Goal: Task Accomplishment & Management: Complete application form

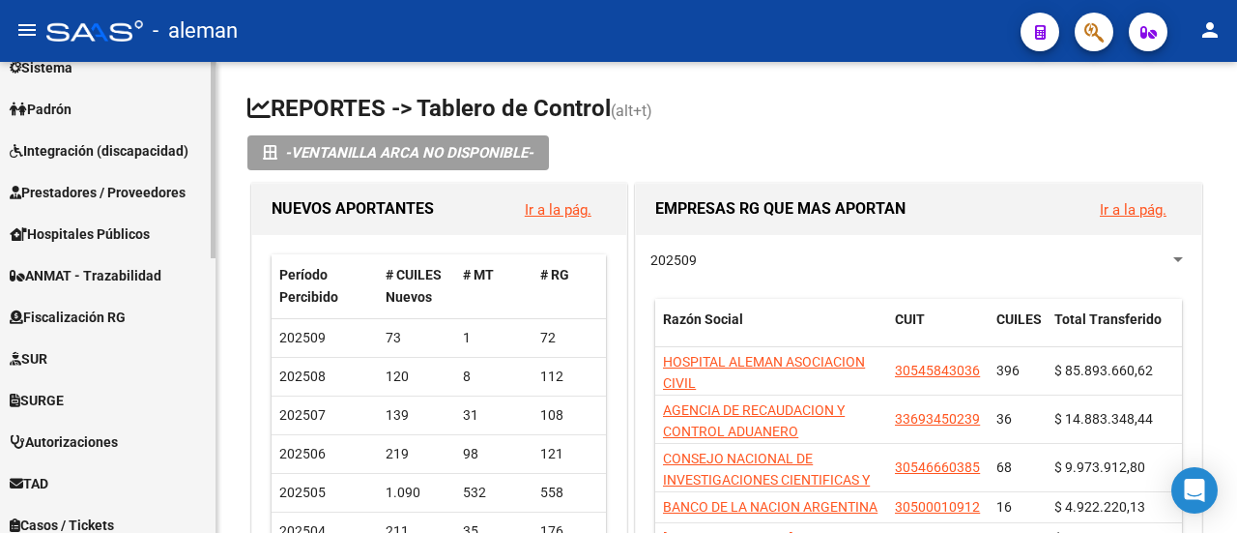
scroll to position [659, 0]
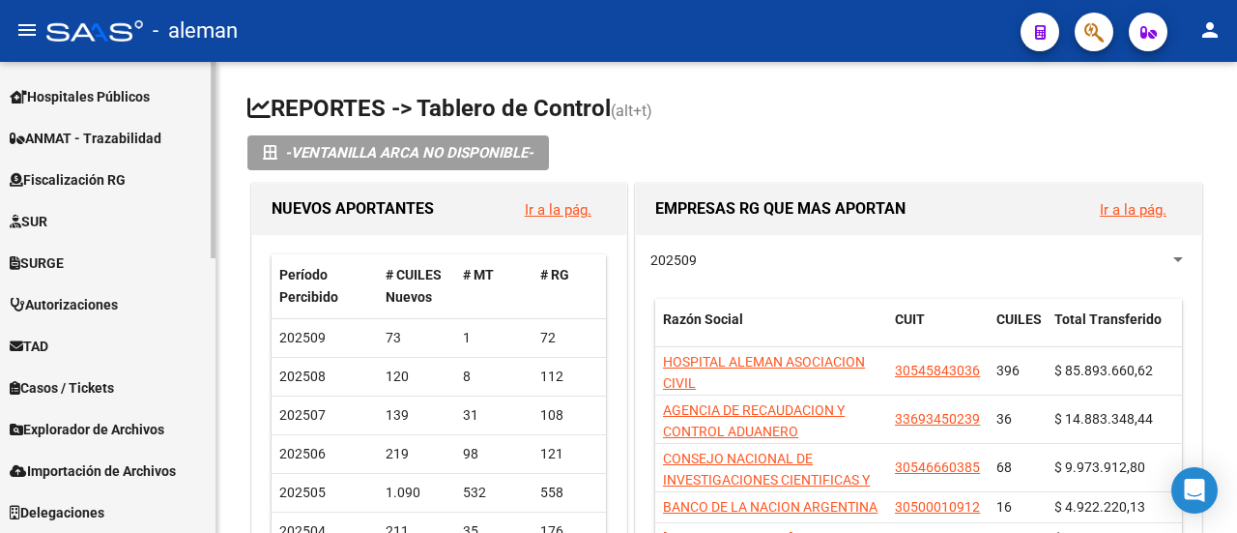
click at [137, 468] on span "Importación de Archivos" at bounding box center [93, 470] width 166 height 21
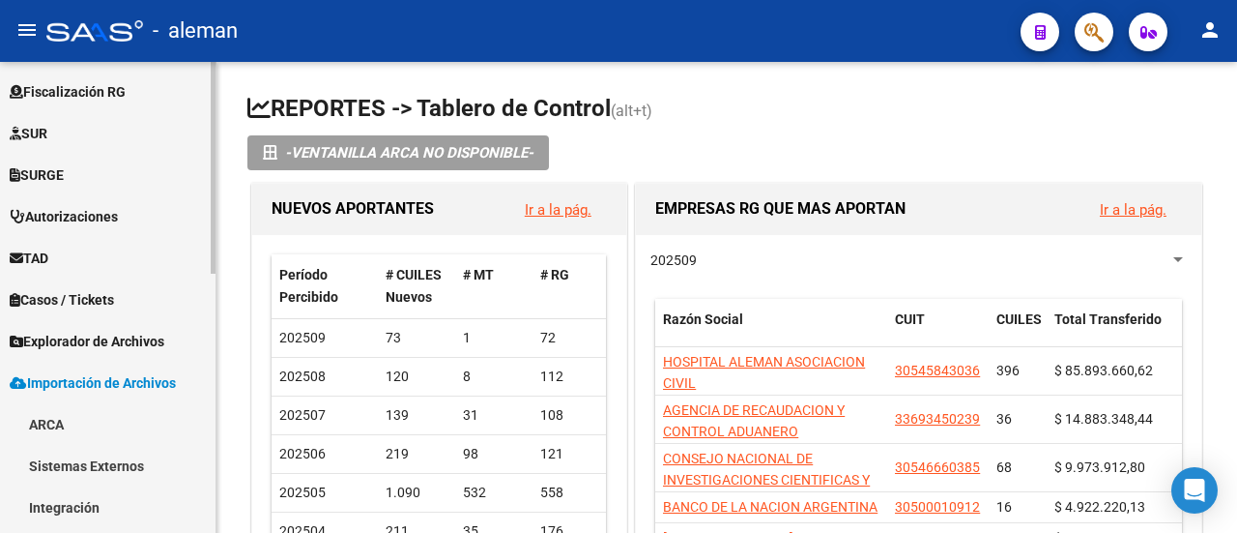
scroll to position [561, 0]
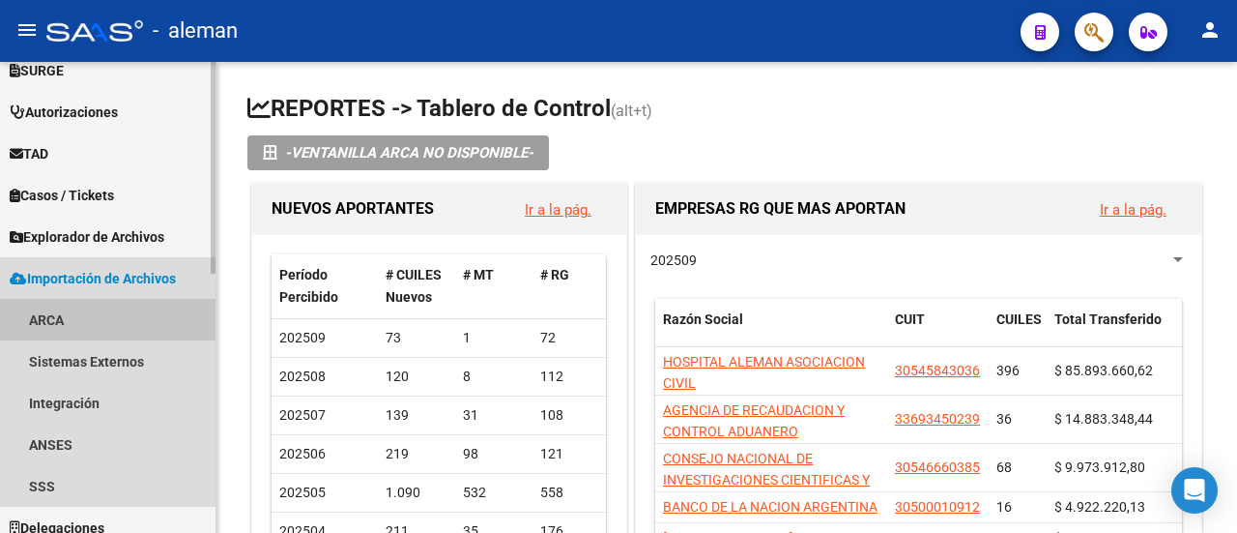
click at [59, 307] on link "ARCA" at bounding box center [108, 320] width 216 height 42
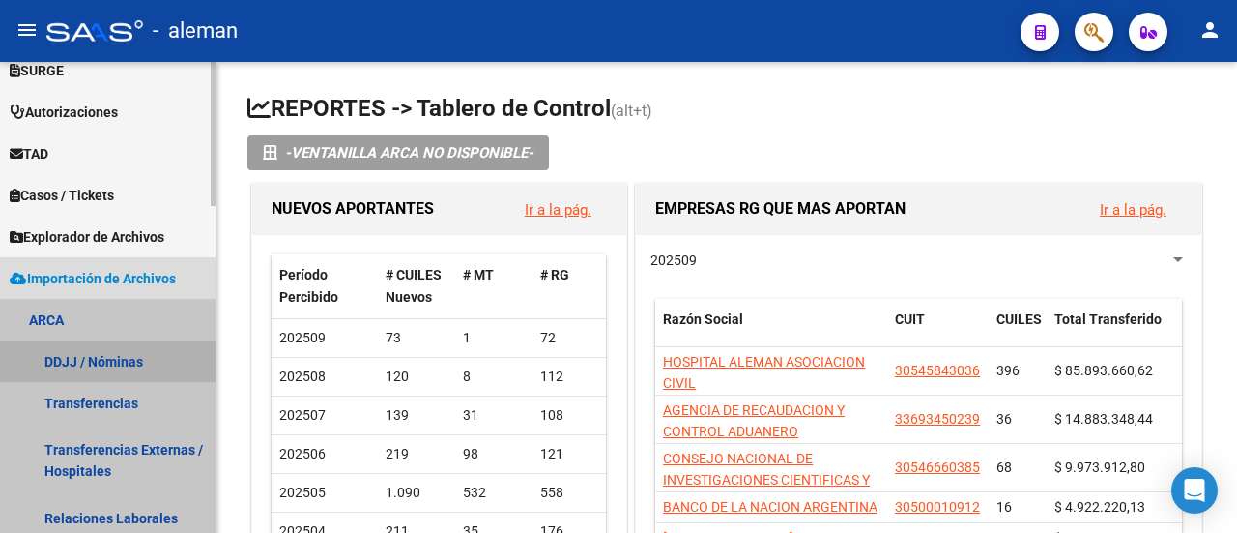
click at [102, 360] on link "DDJJ / Nóminas" at bounding box center [108, 361] width 216 height 42
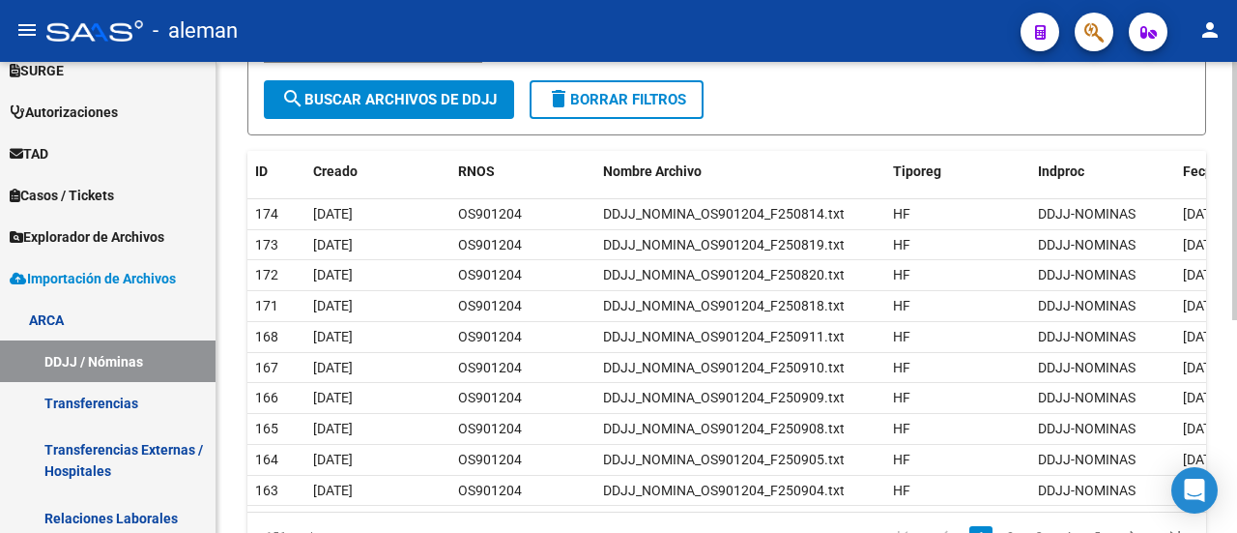
scroll to position [290, 0]
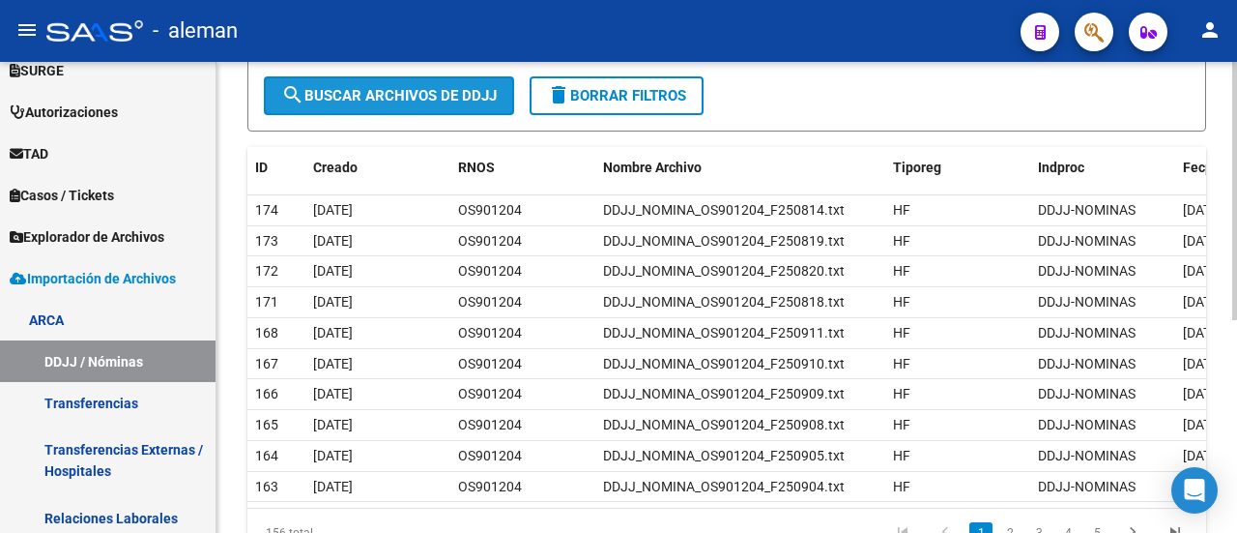
click at [476, 96] on span "search Buscar Archivos de DDJJ" at bounding box center [389, 95] width 216 height 17
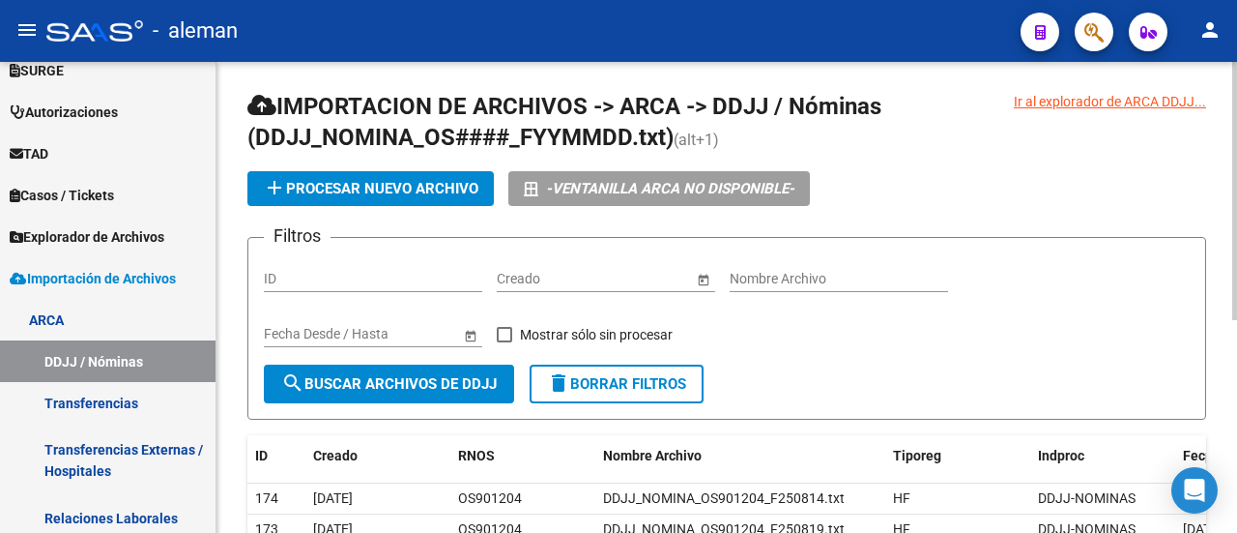
scroll to position [0, 0]
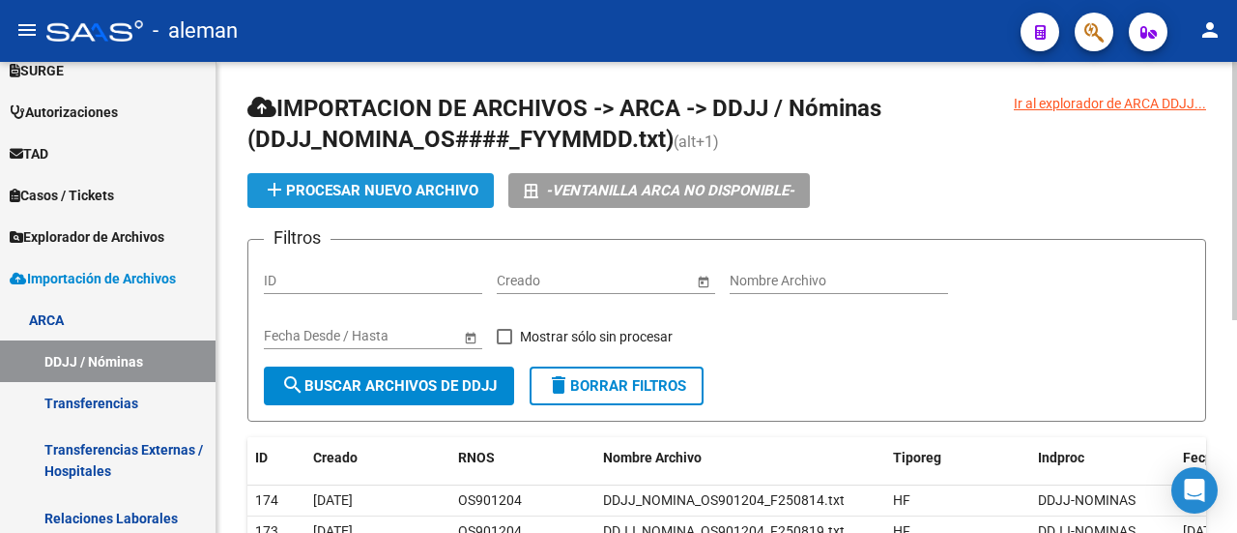
click at [437, 179] on button "add Procesar nuevo archivo" at bounding box center [370, 190] width 246 height 35
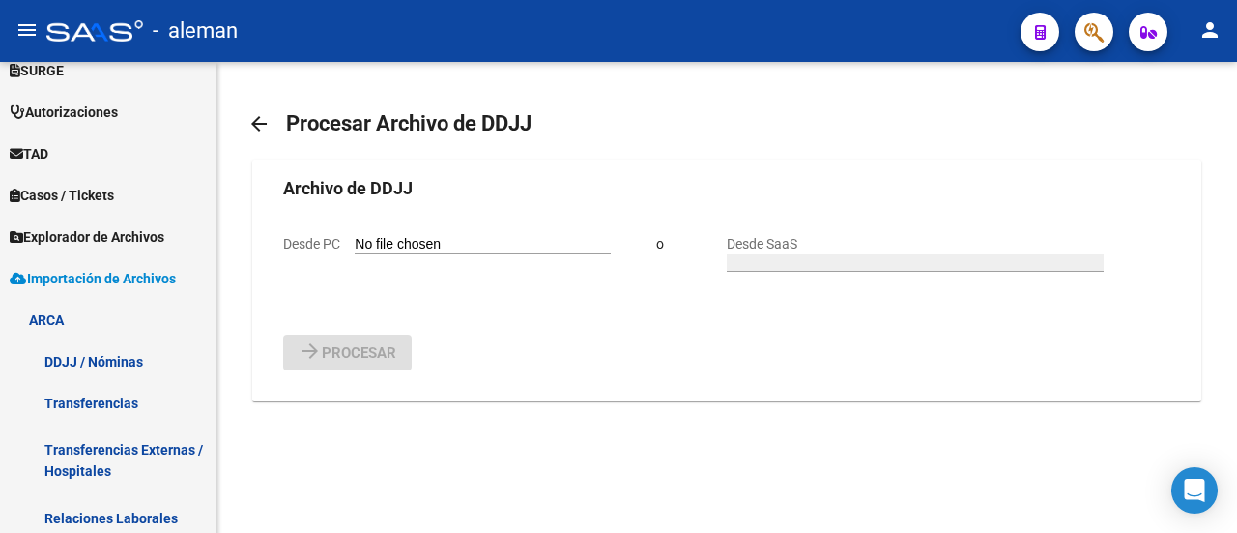
click at [449, 254] on input "Desde PC" at bounding box center [483, 245] width 256 height 18
type input "C:\fakepath\DDJJ_NOMINA_OS901204_F250912.txt"
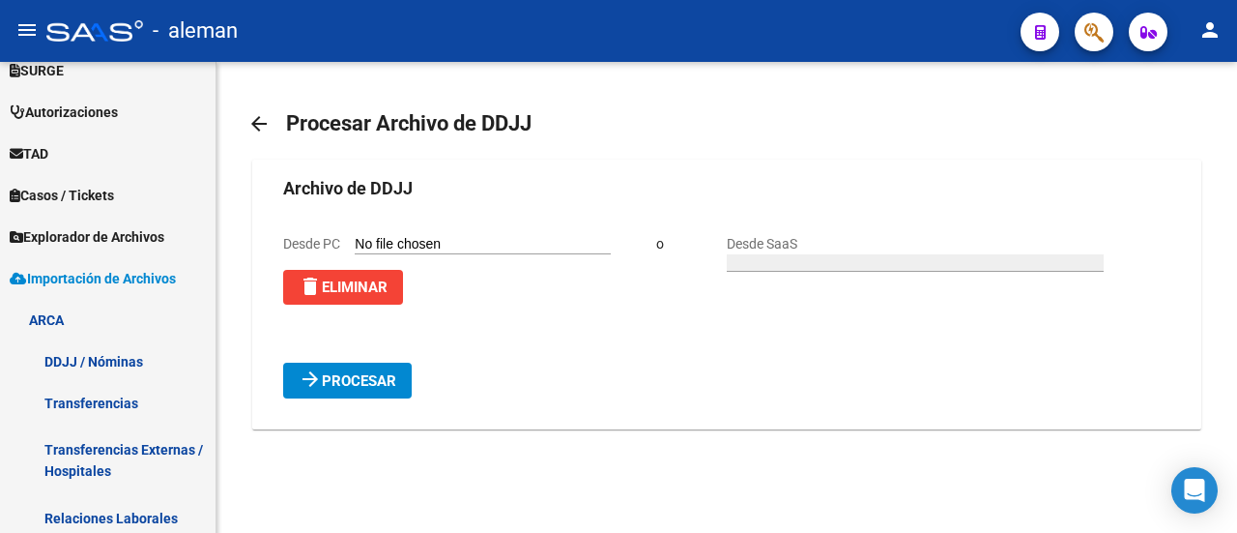
click at [363, 389] on span "Procesar" at bounding box center [359, 380] width 74 height 17
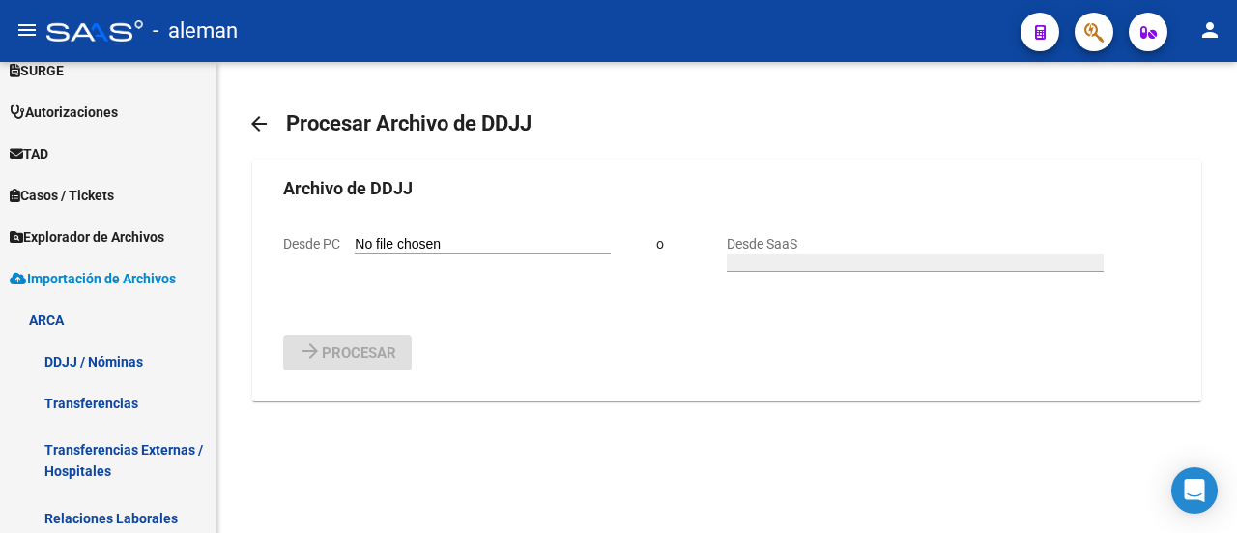
click at [451, 254] on input "Desde PC" at bounding box center [483, 245] width 256 height 18
type input "C:\fakepath\DDJJ_NOMINA_OS901204_F250915.txt"
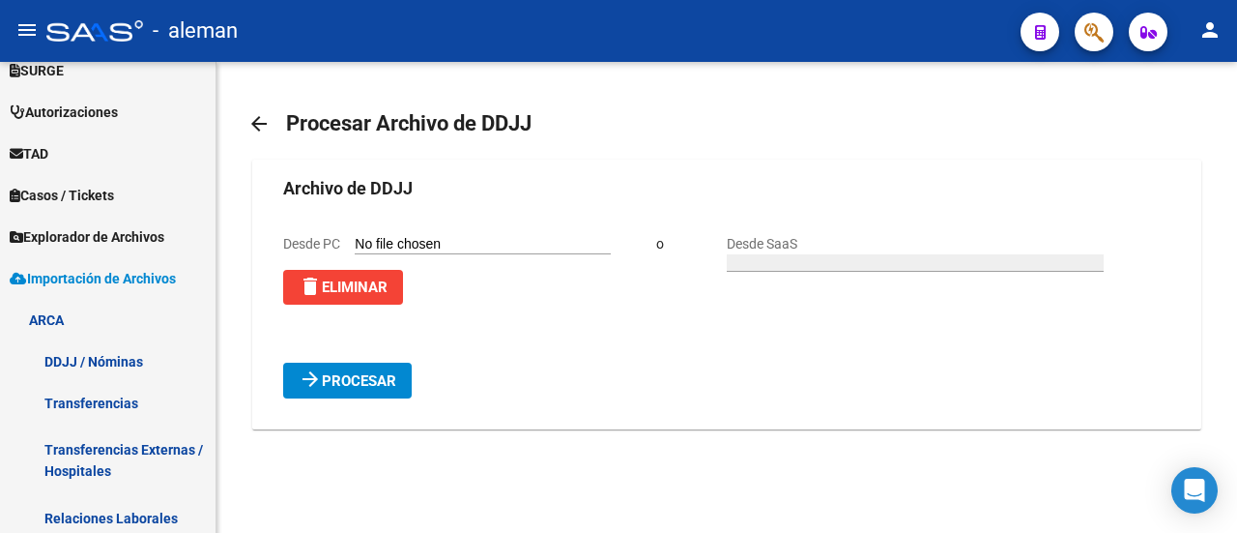
click at [381, 389] on span "Procesar" at bounding box center [359, 380] width 74 height 17
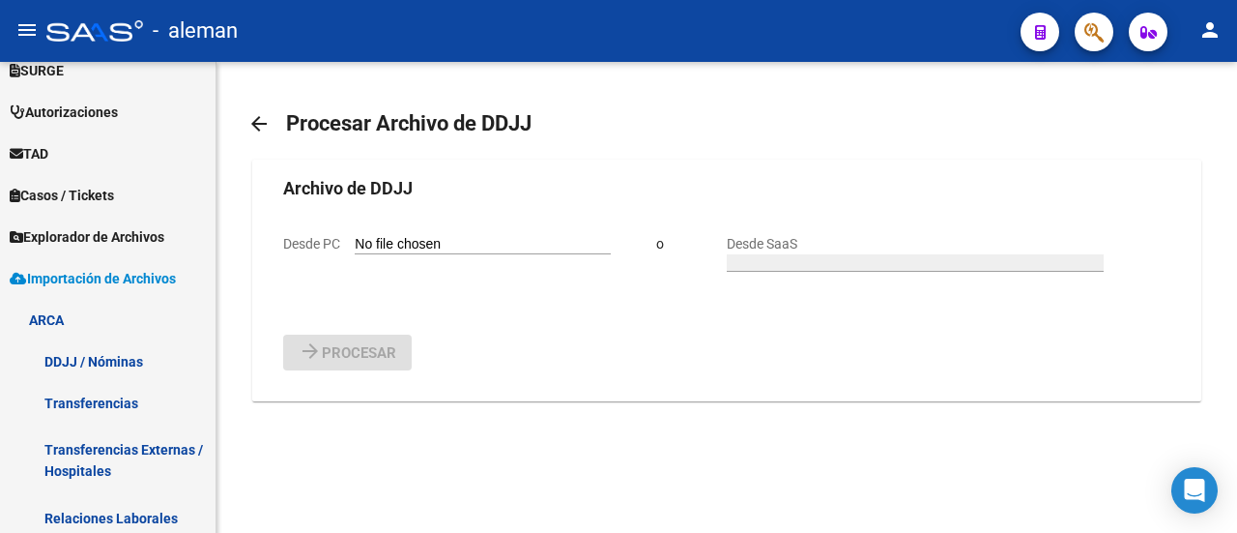
click at [445, 254] on input "Desde PC" at bounding box center [483, 245] width 256 height 18
type input "C:\fakepath\DDJJ_NOMINA_OS901204_F250916.txt"
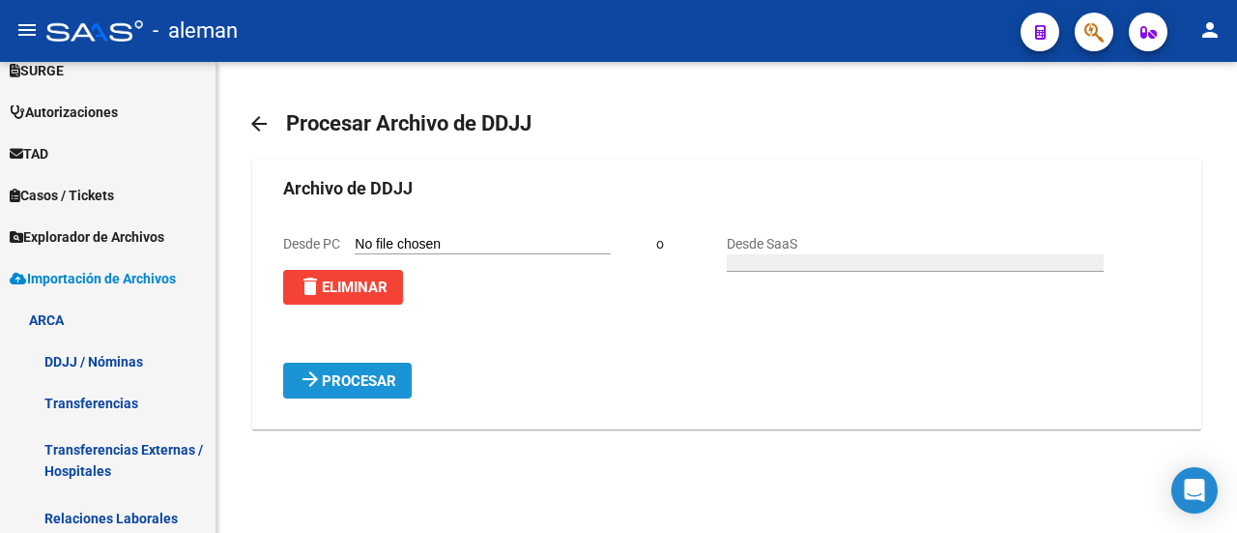
click at [398, 396] on button "arrow_forward Procesar" at bounding box center [347, 380] width 129 height 36
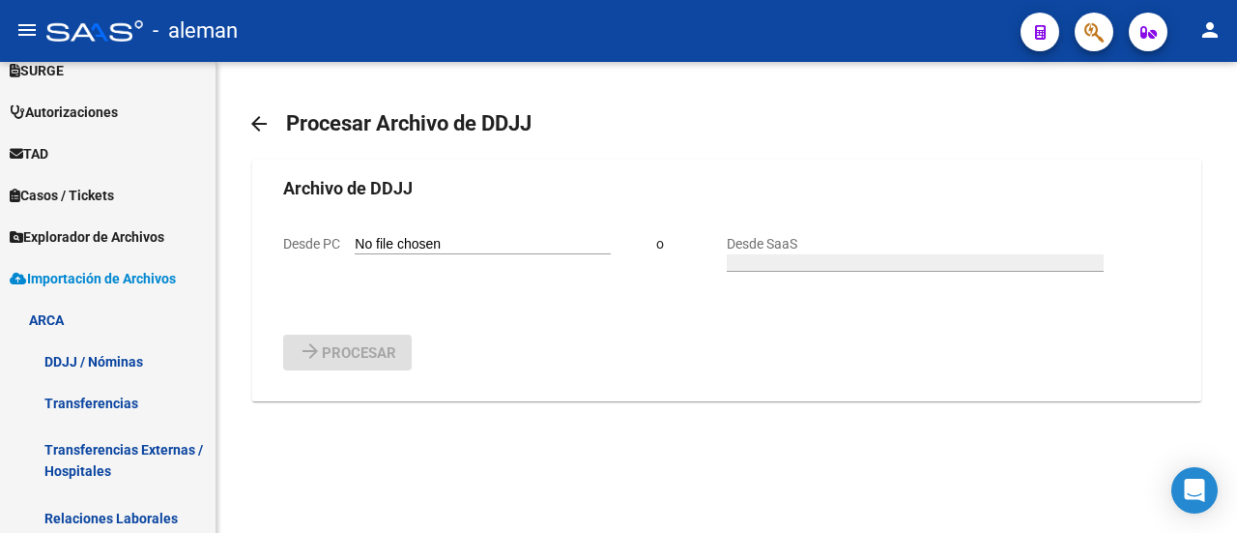
click at [435, 254] on input "Desde PC" at bounding box center [483, 245] width 256 height 18
type input "C:\fakepath\DDJJ_NOMINA_OS901204_F250917.txt"
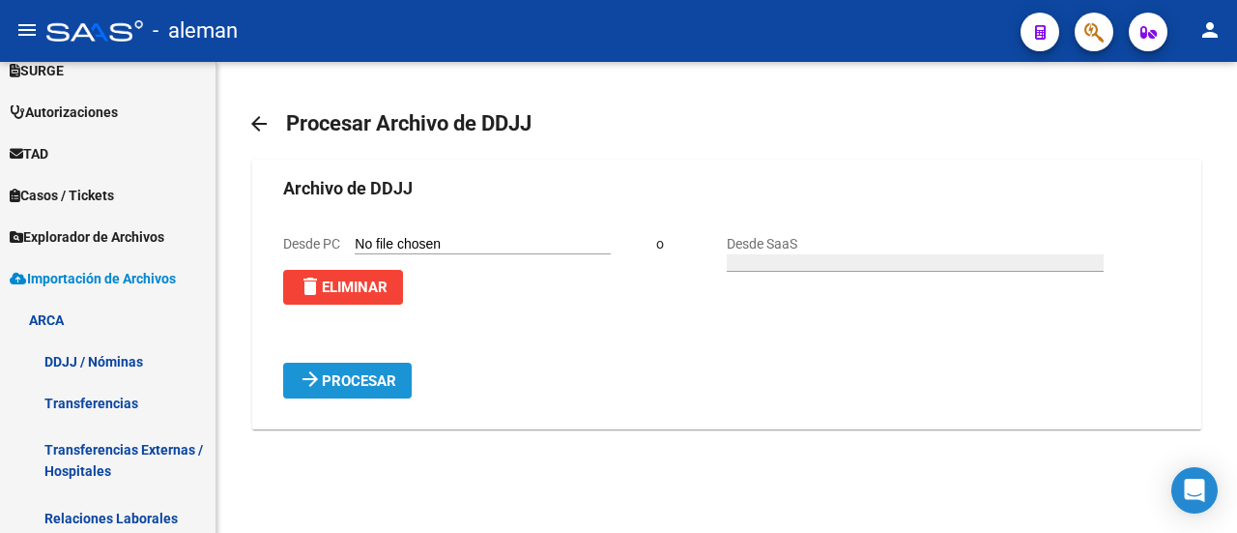
click at [335, 389] on span "Procesar" at bounding box center [359, 380] width 74 height 17
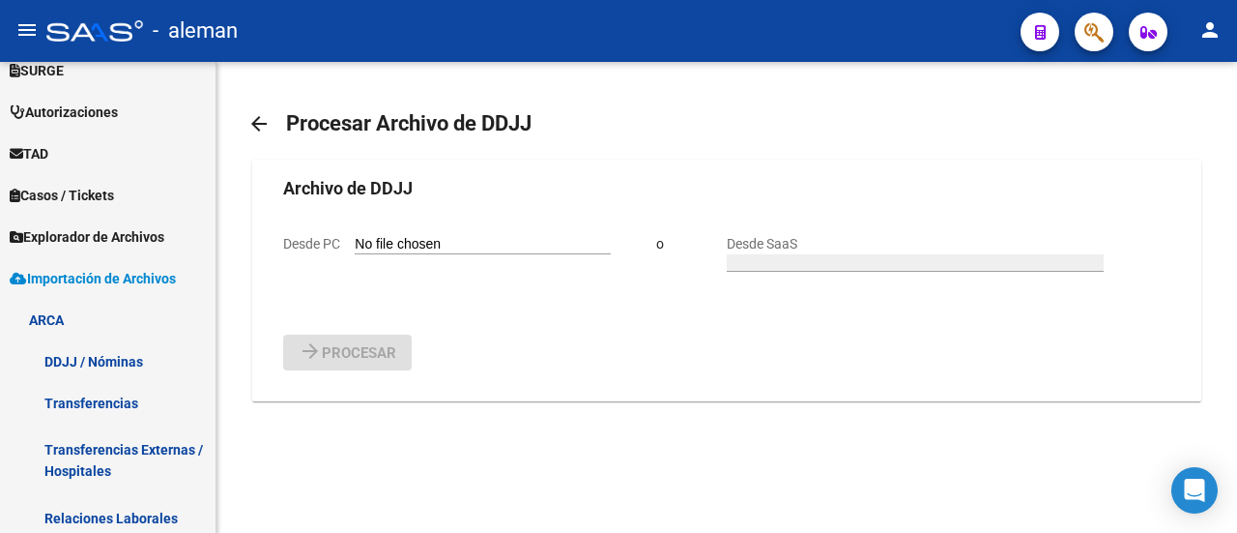
click at [416, 254] on input "Desde PC" at bounding box center [483, 245] width 256 height 18
type input "C:\fakepath\DDJJ_NOMINA_OS901204_F250918.txt"
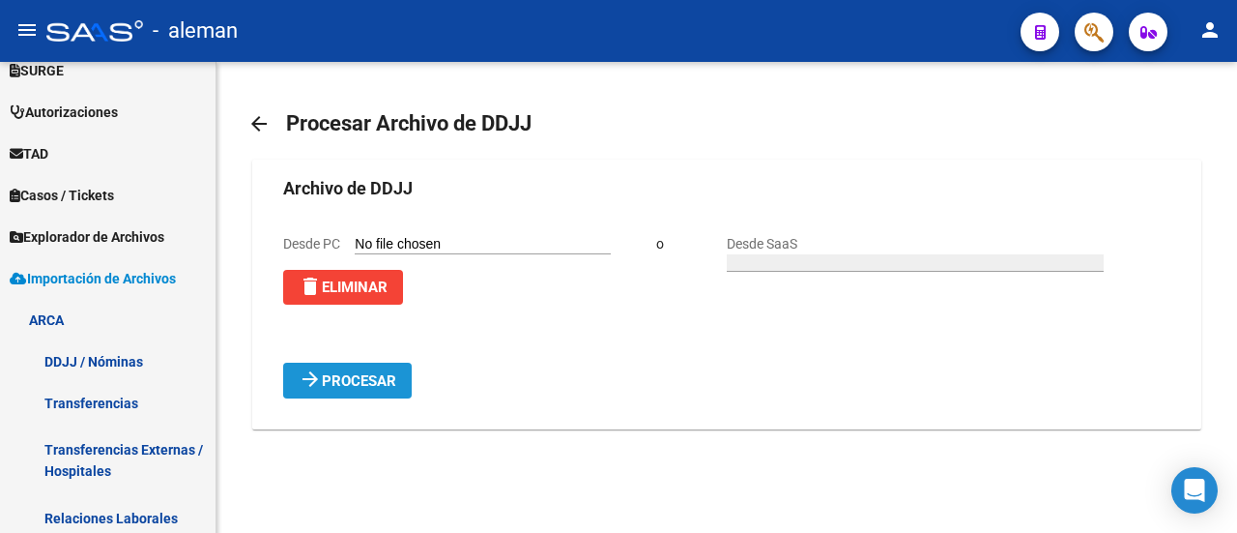
click at [396, 398] on button "arrow_forward Procesar" at bounding box center [347, 380] width 129 height 36
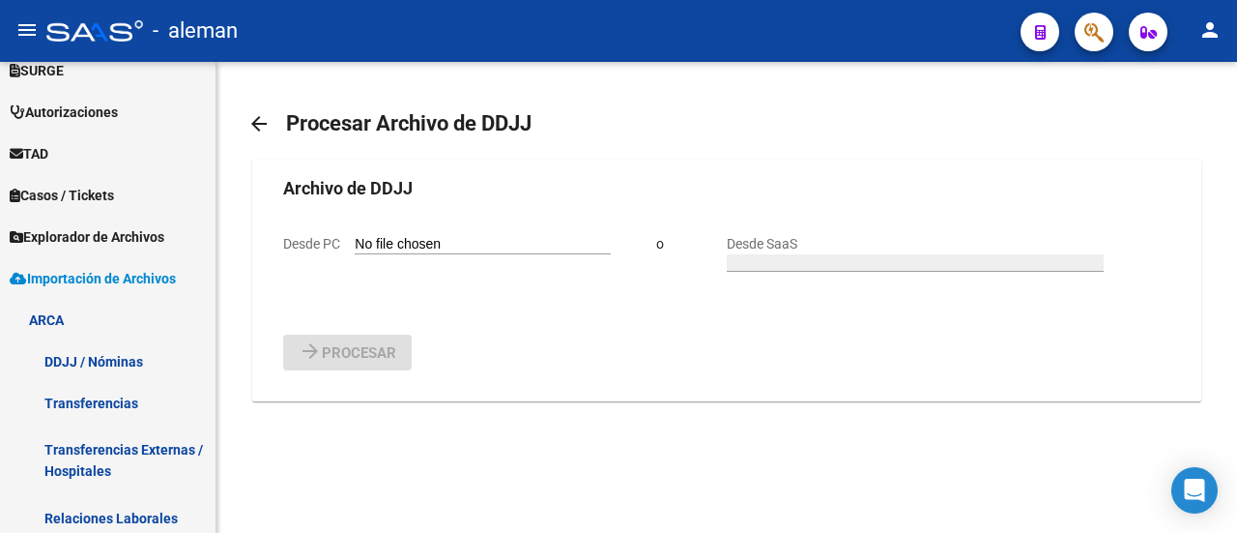
click at [457, 254] on input "Desde PC" at bounding box center [483, 245] width 256 height 18
type input "C:\fakepath\DDJJ_NOMINA_OS901204_F250919.txt"
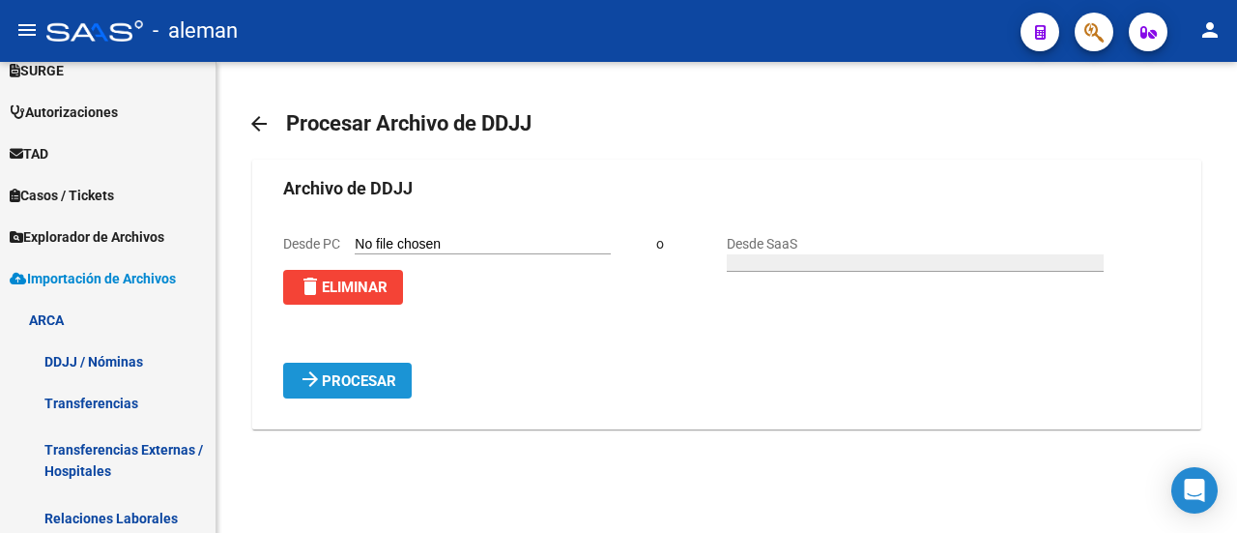
click at [350, 389] on span "Procesar" at bounding box center [359, 380] width 74 height 17
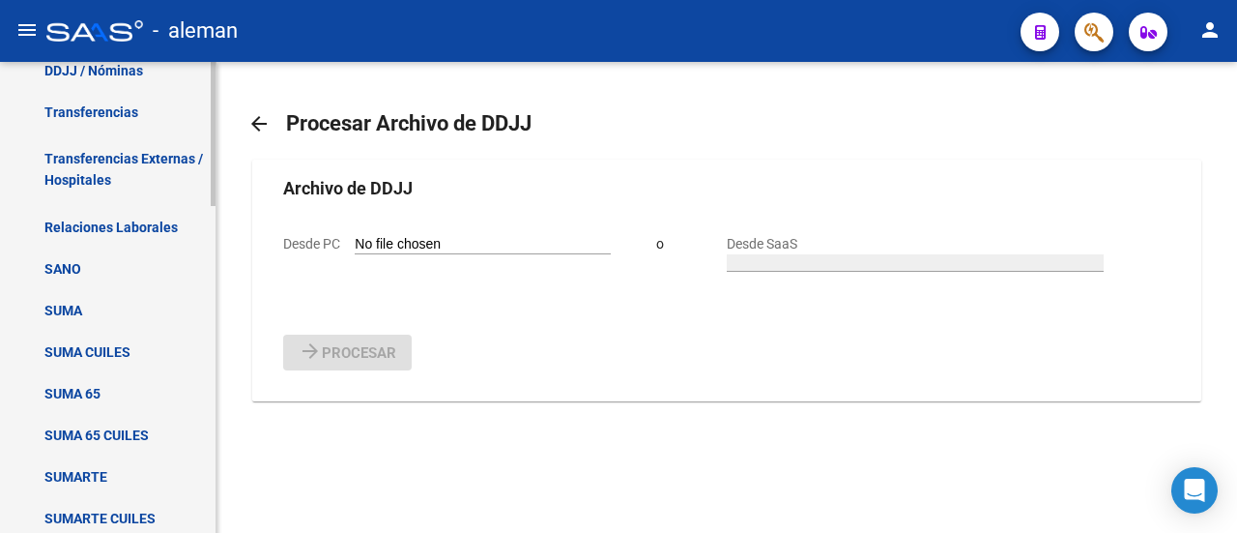
scroll to position [850, 0]
click at [135, 109] on link "Transferencias" at bounding box center [108, 113] width 216 height 42
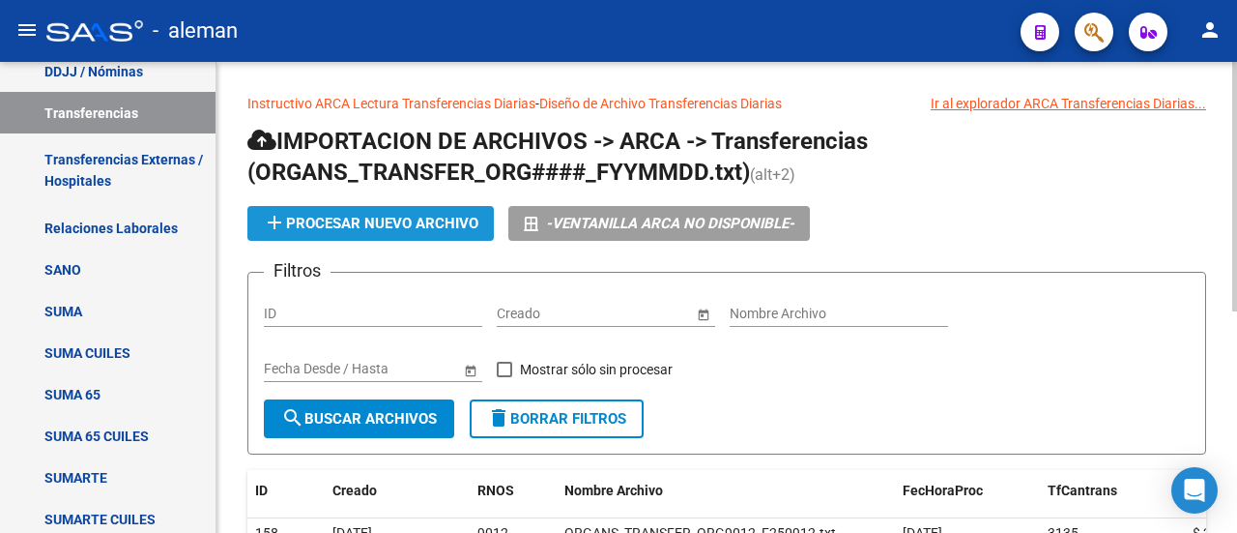
click at [412, 215] on span "add Procesar nuevo archivo" at bounding box center [371, 223] width 216 height 17
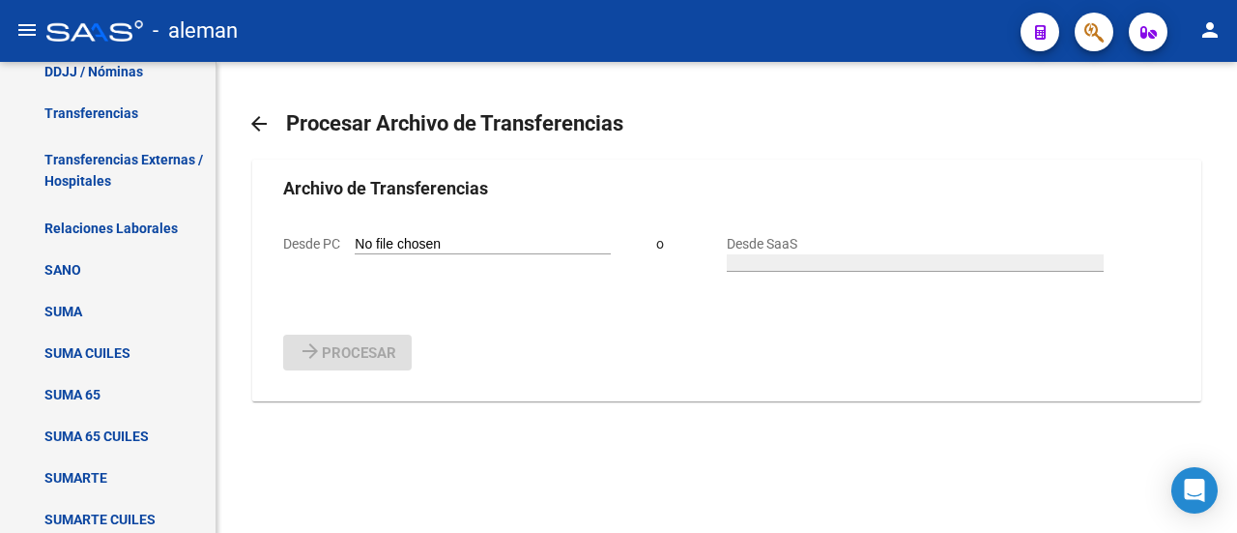
click at [431, 254] on input "Desde PC" at bounding box center [483, 245] width 256 height 18
type input "C:\fakepath\ORGANS_TRANSFER_ORG9012_F250915.txt"
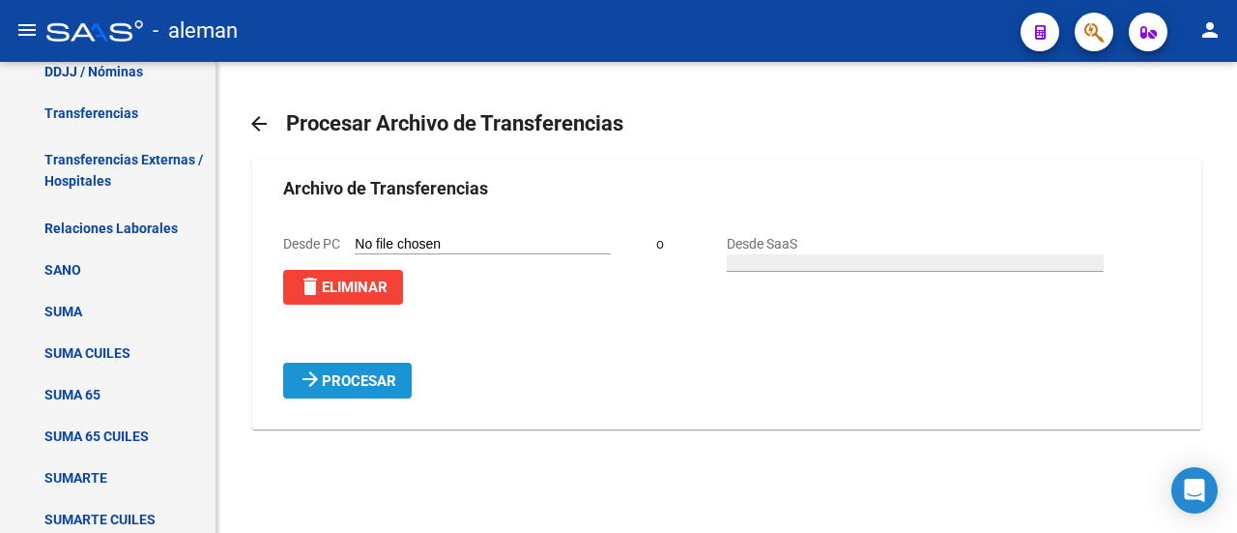
click at [375, 389] on span "Procesar" at bounding box center [359, 380] width 74 height 17
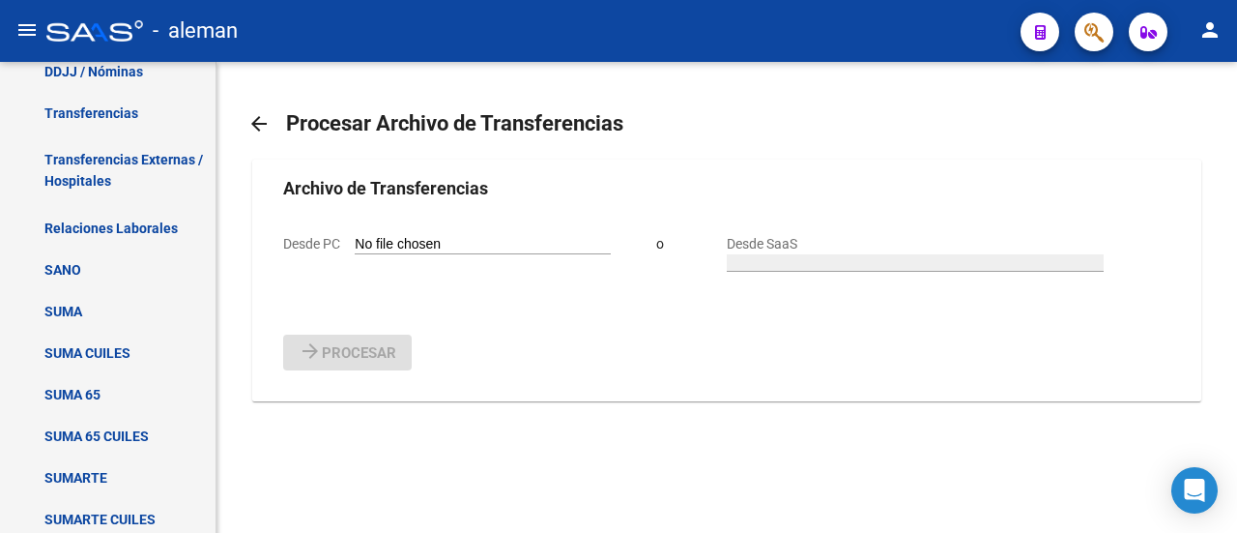
click at [421, 254] on input "Desde PC" at bounding box center [483, 245] width 256 height 18
type input "C:\fakepath\ORGANS_TRANSFER_ORG9012_F250916.txt"
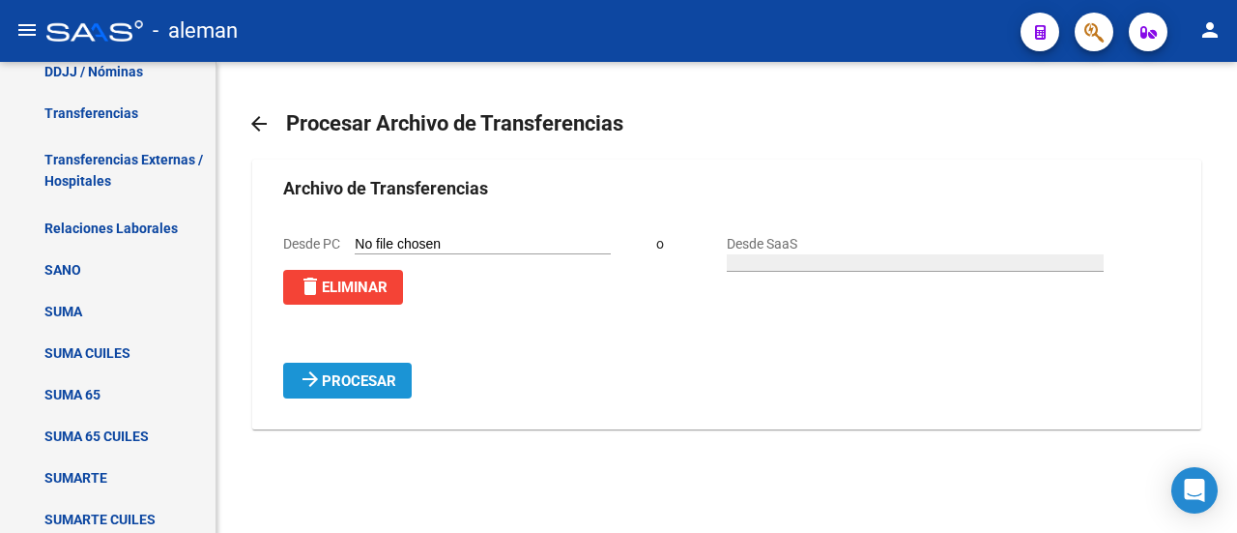
click at [371, 389] on span "Procesar" at bounding box center [359, 380] width 74 height 17
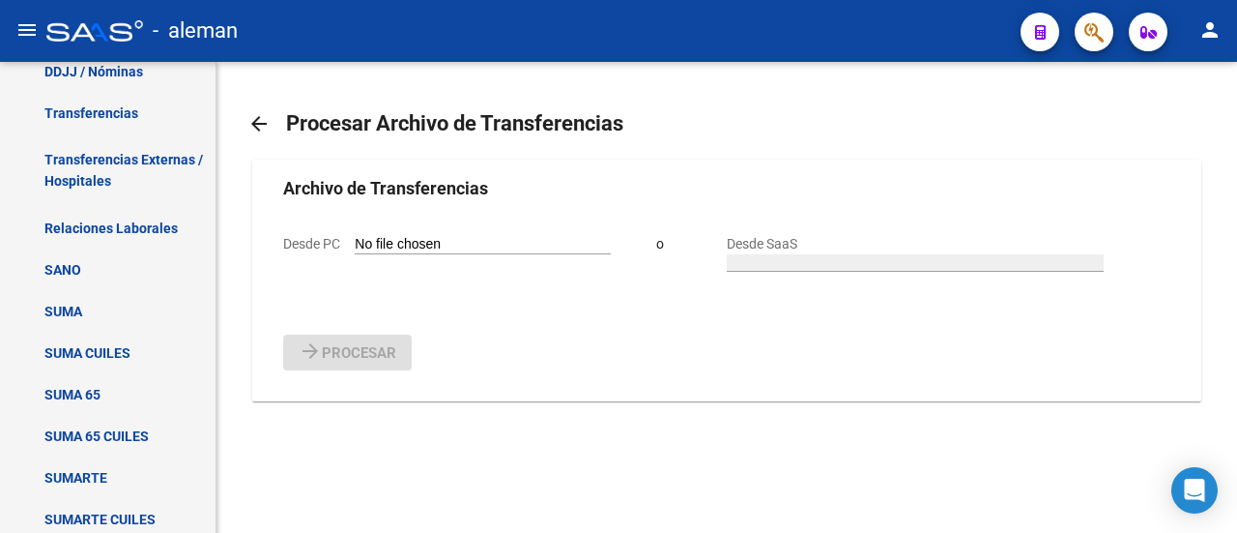
click at [433, 254] on input "Desde PC" at bounding box center [483, 245] width 256 height 18
type input "C:\fakepath\ORGANS_TRANSFER_ORG9012_F250917.txt"
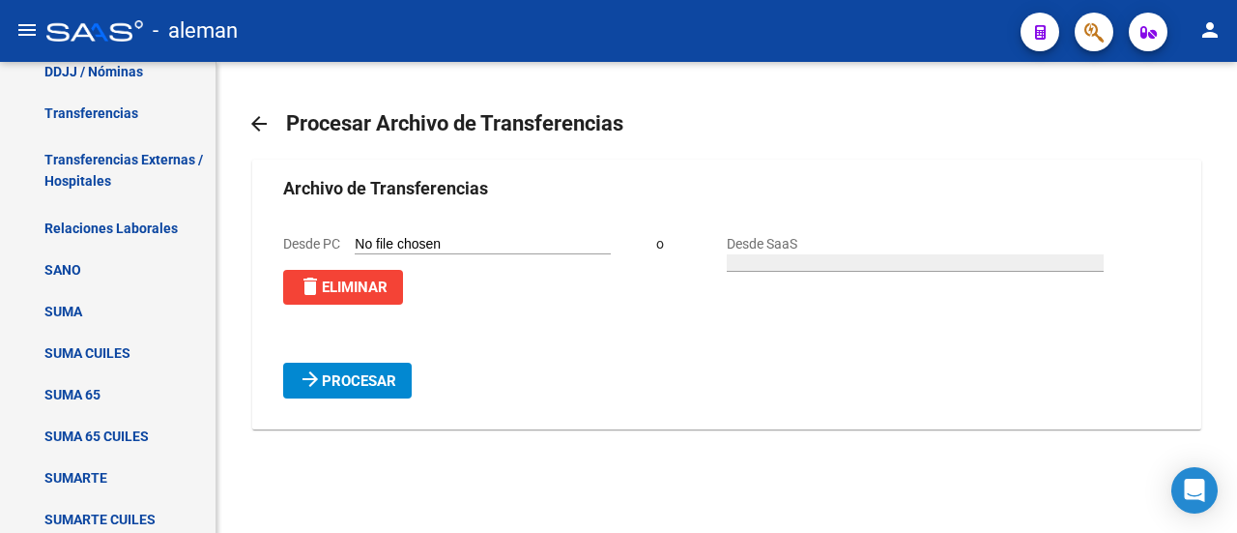
click at [374, 389] on span "Procesar" at bounding box center [359, 380] width 74 height 17
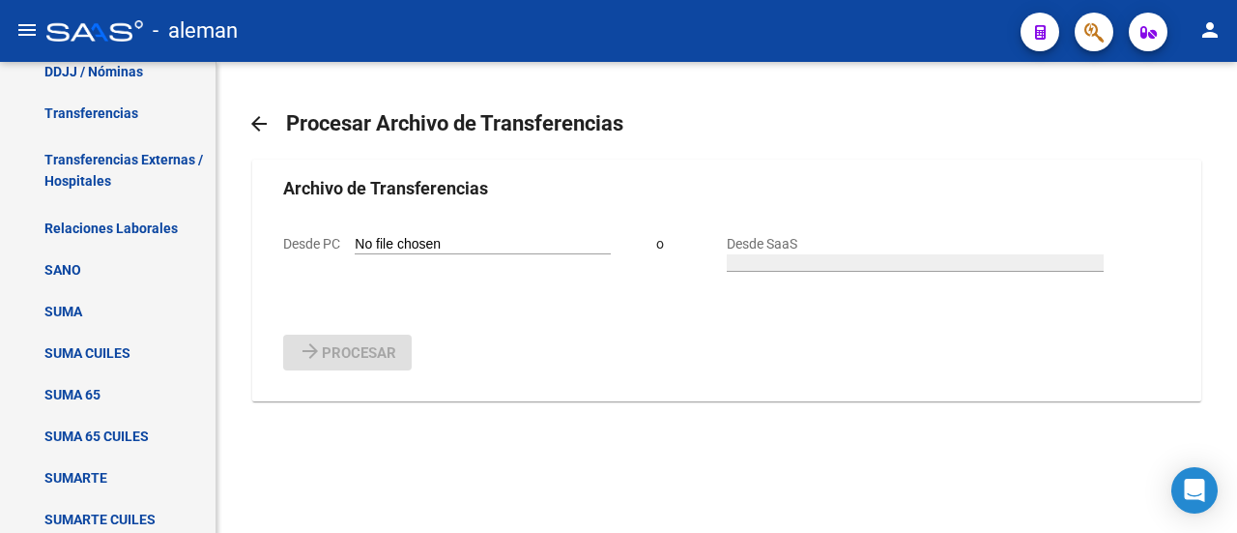
click at [439, 254] on input "Desde PC" at bounding box center [483, 245] width 256 height 18
type input "C:\fakepath\ORGANS_TRANSFER_ORG9012_F250918.txt"
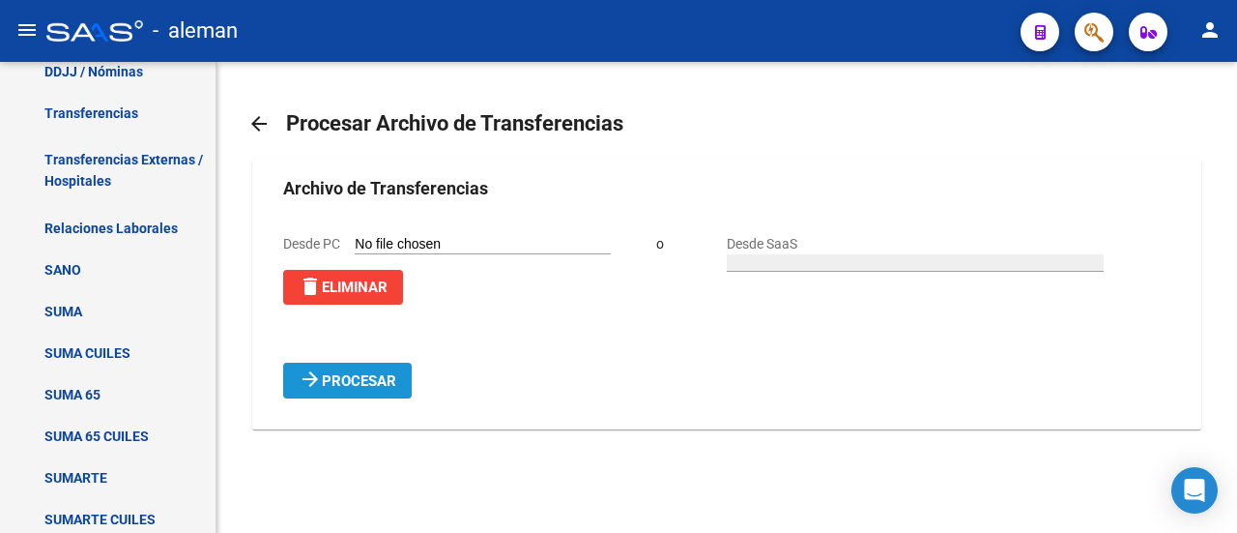
click at [365, 389] on span "Procesar" at bounding box center [359, 380] width 74 height 17
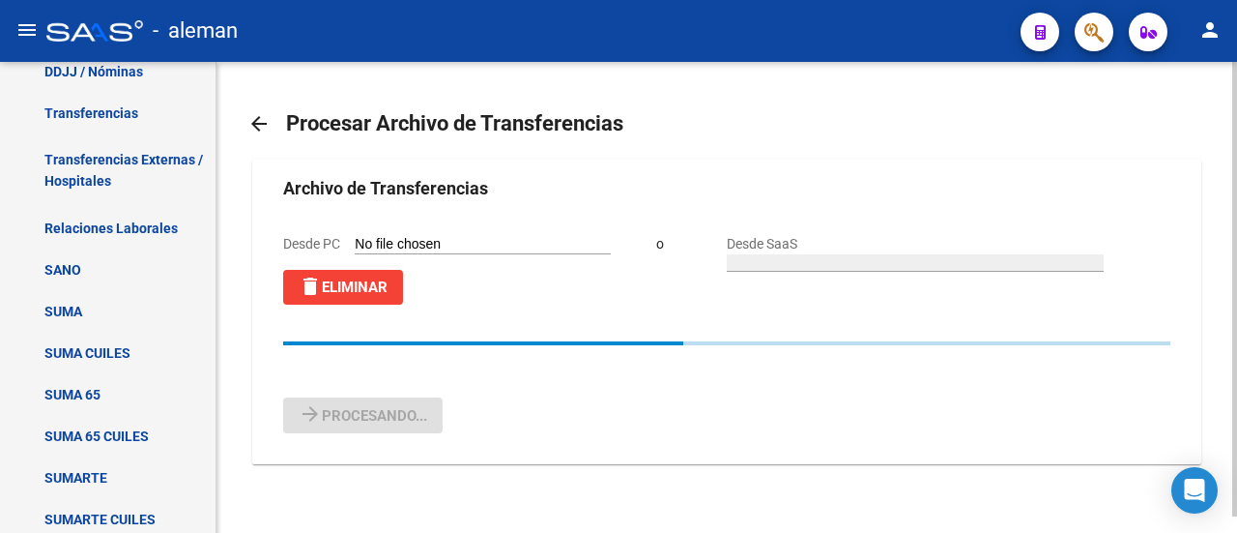
click at [430, 254] on input "Desde PC" at bounding box center [483, 245] width 256 height 18
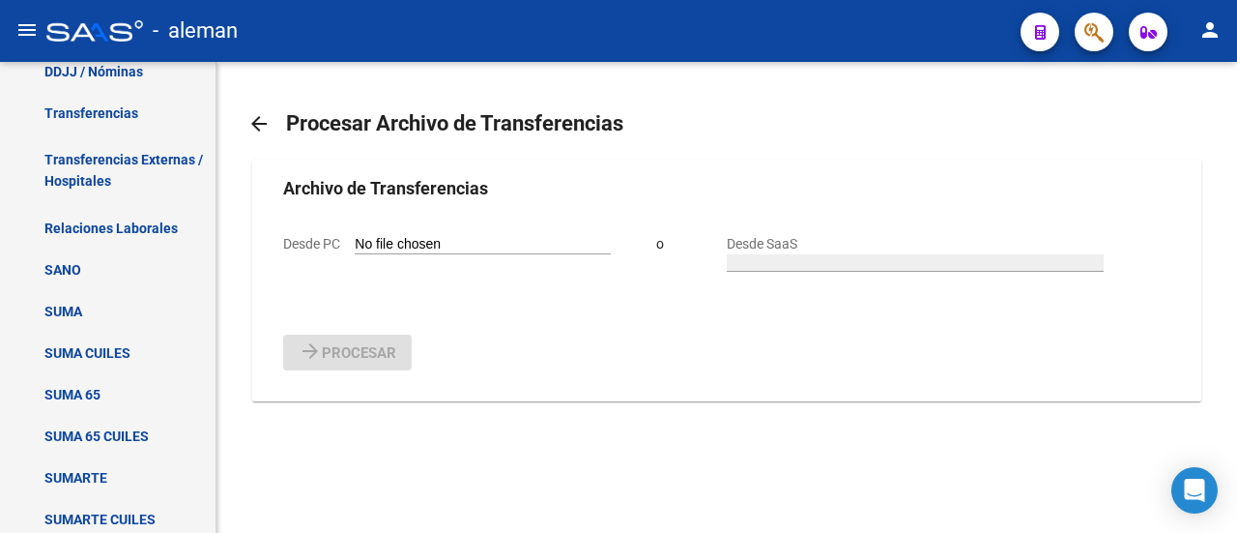
type input "C:\fakepath\ORGANS_TRANSFER_ORG9012_F250919.txt"
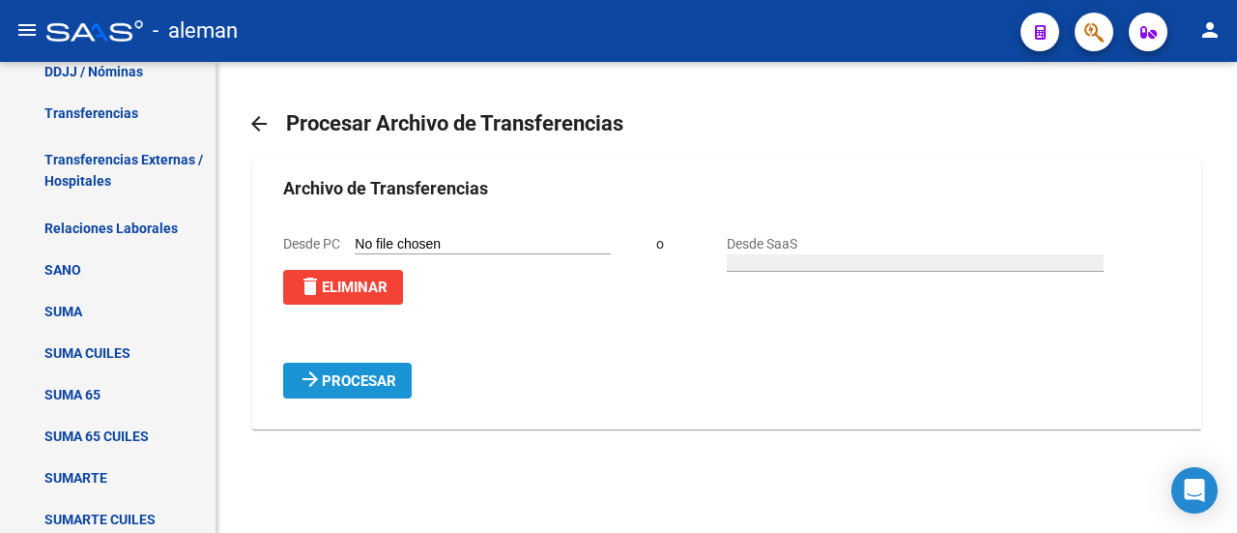
click at [367, 389] on span "Procesar" at bounding box center [359, 380] width 74 height 17
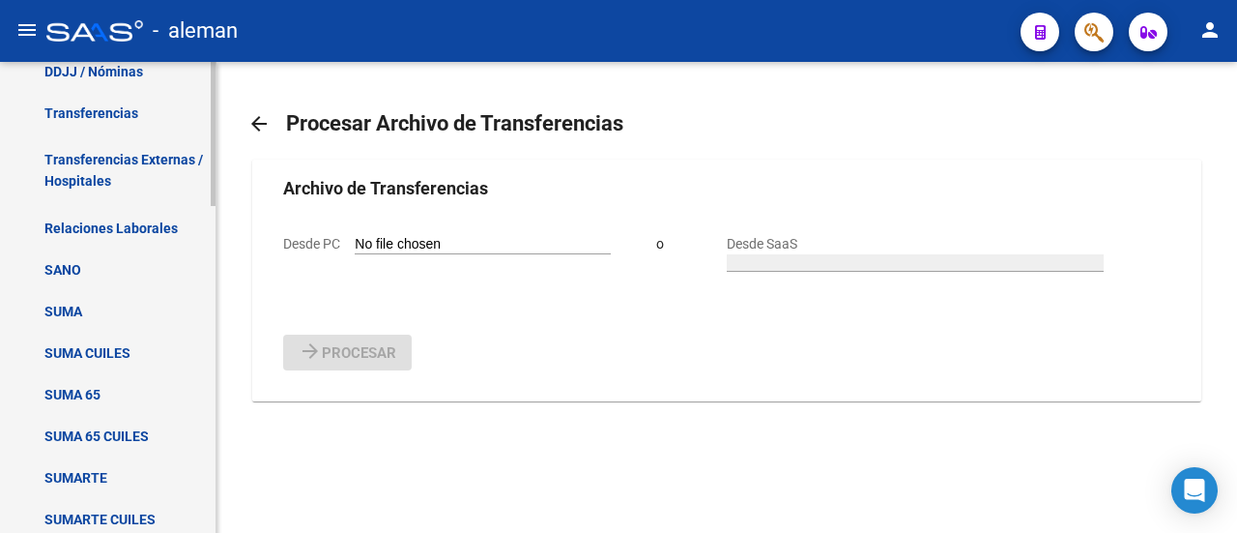
click at [109, 109] on link "Transferencias" at bounding box center [108, 113] width 216 height 42
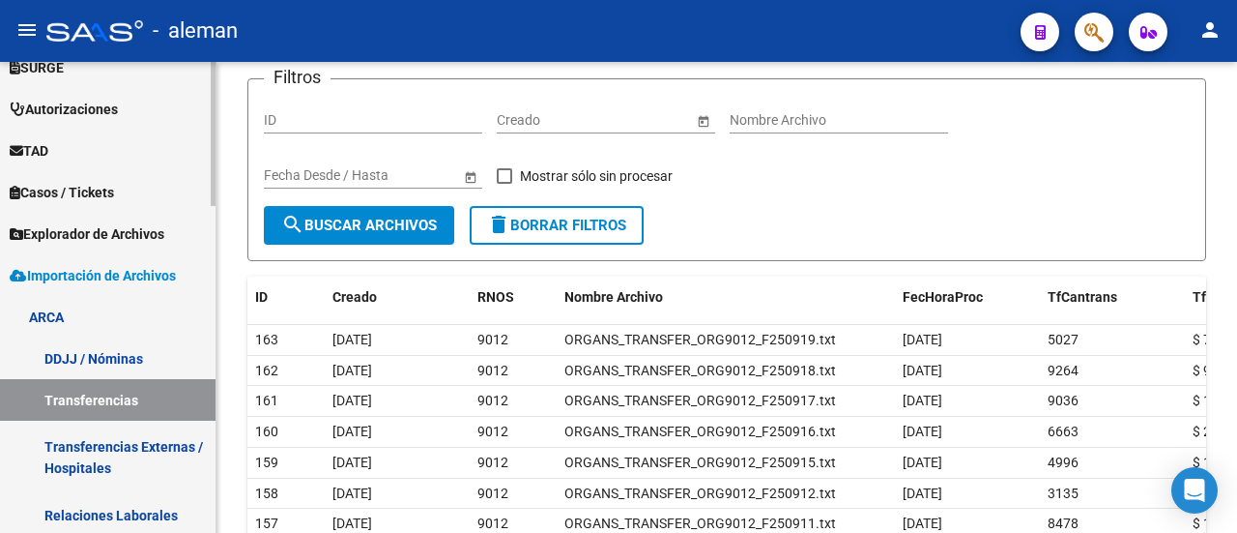
scroll to position [561, 0]
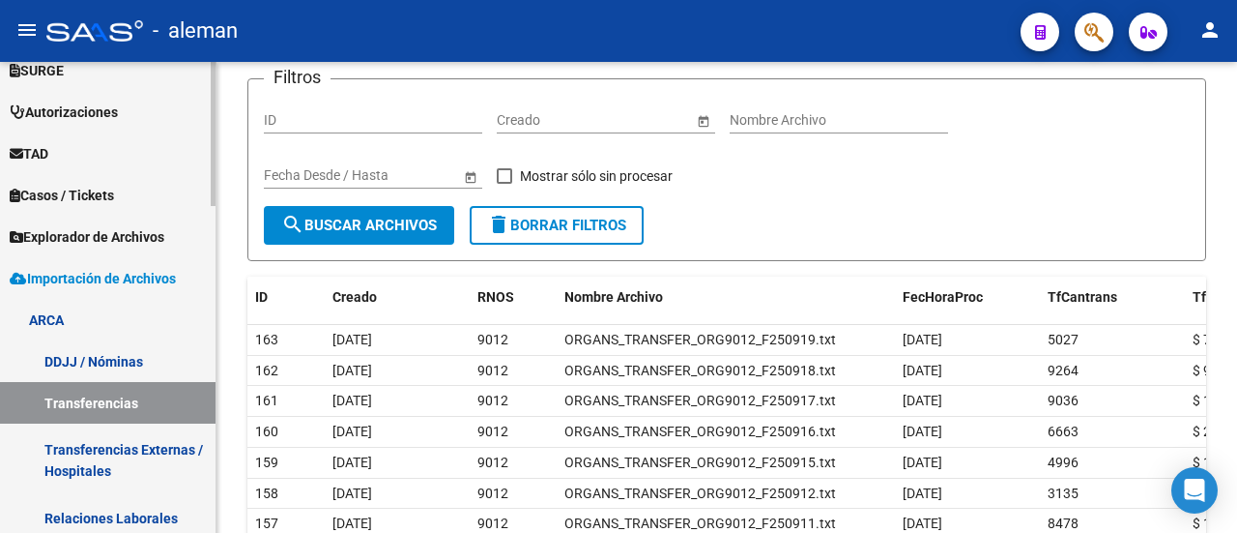
click at [106, 357] on link "DDJJ / Nóminas" at bounding box center [108, 361] width 216 height 42
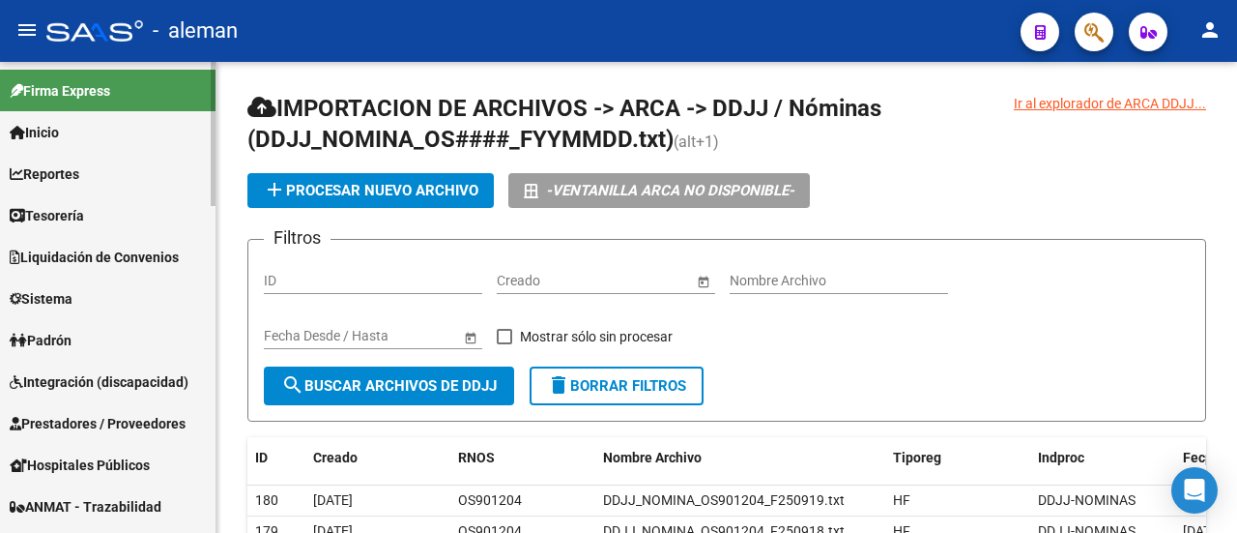
click at [135, 253] on span "Liquidación de Convenios" at bounding box center [94, 256] width 169 height 21
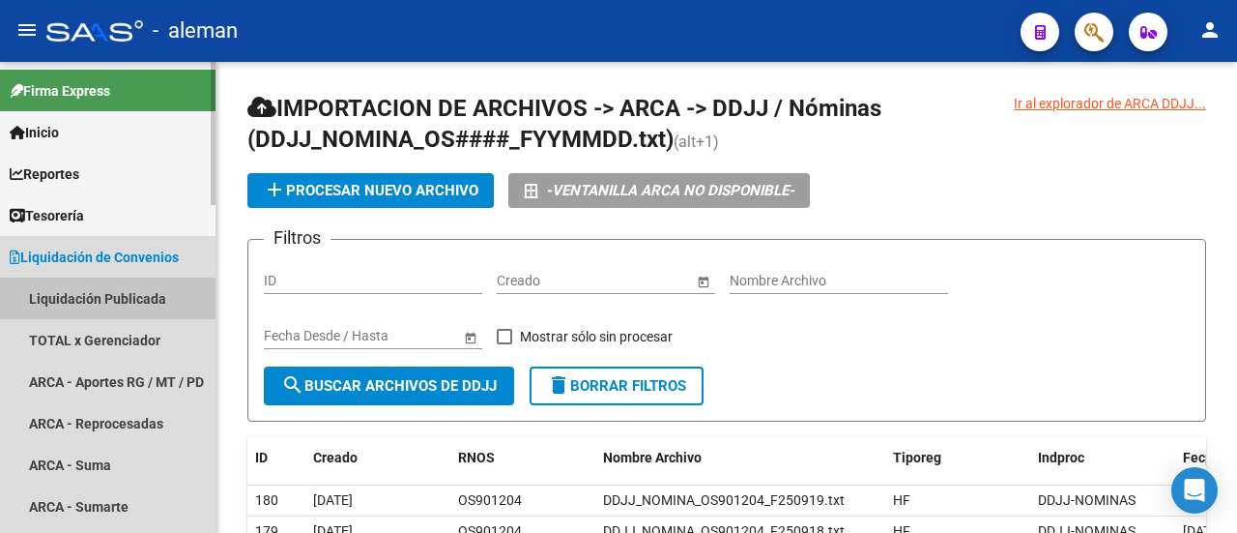
click at [153, 298] on link "Liquidación Publicada" at bounding box center [108, 298] width 216 height 42
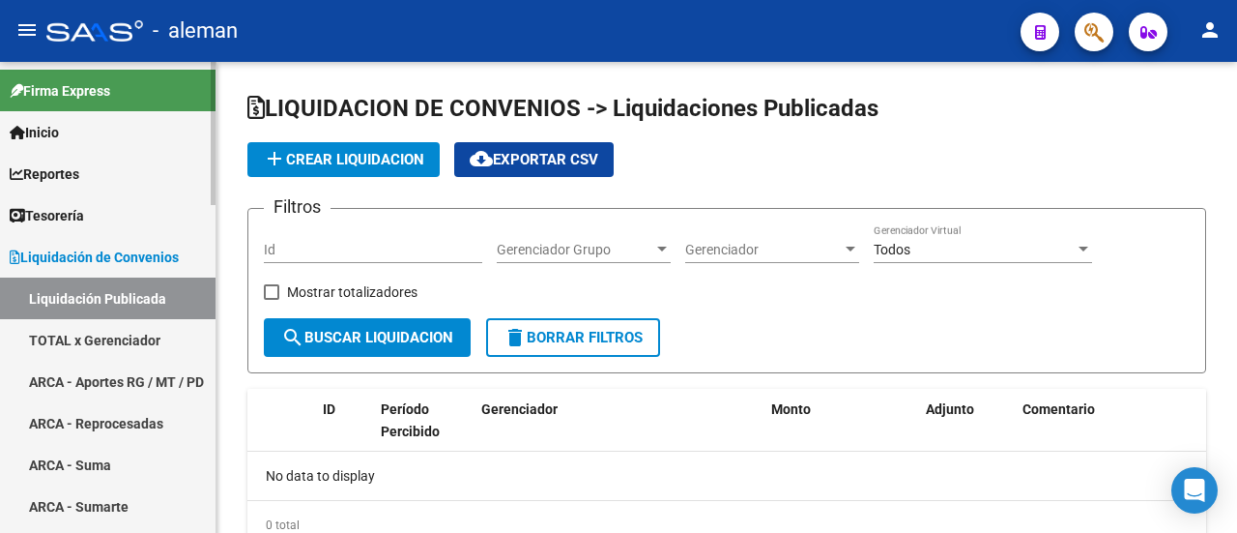
checkbox input "true"
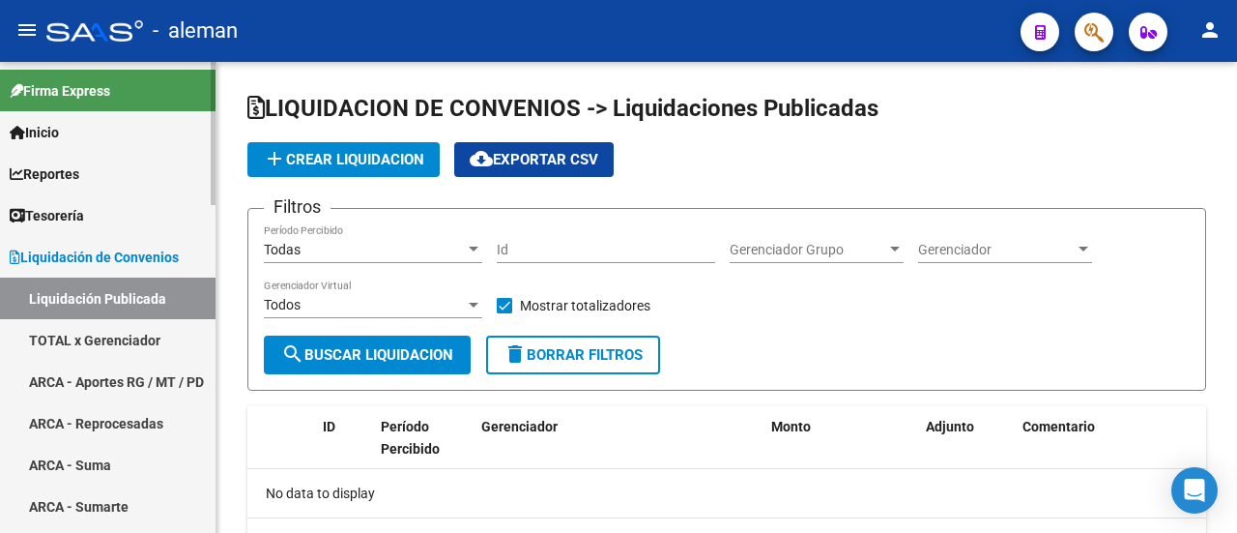
click at [117, 338] on link "TOTAL x Gerenciador" at bounding box center [108, 340] width 216 height 42
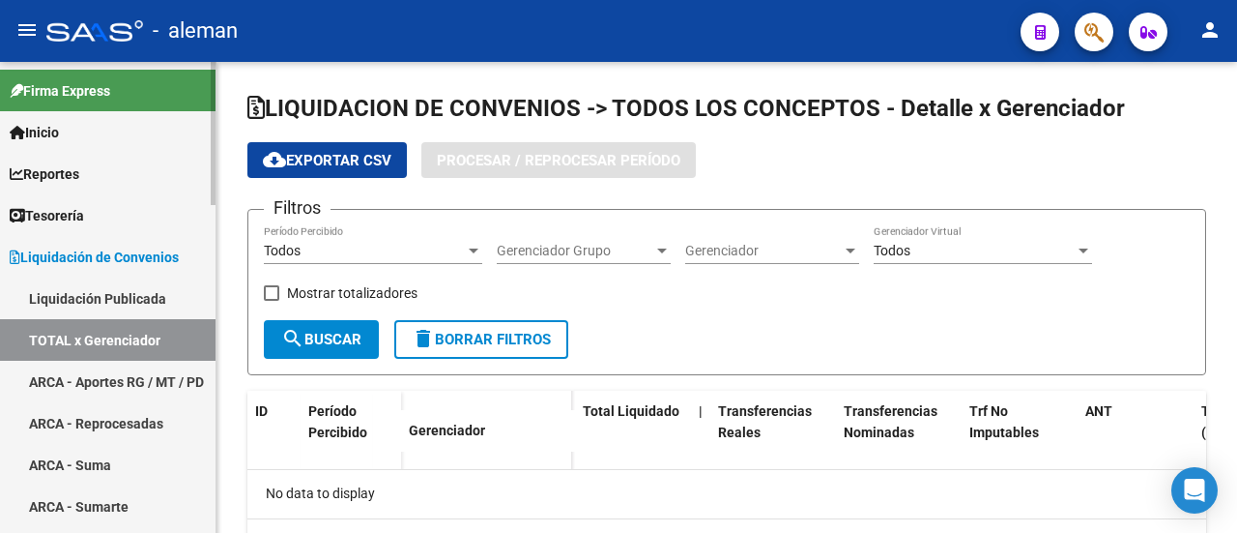
checkbox input "true"
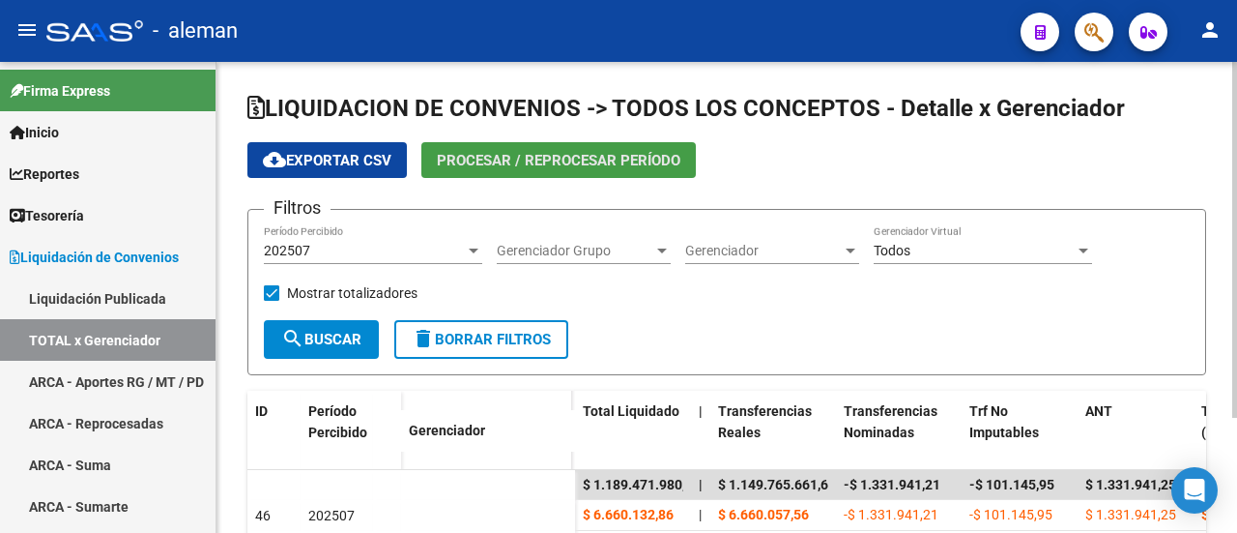
click at [617, 161] on span "Procesar / Reprocesar período" at bounding box center [559, 160] width 244 height 17
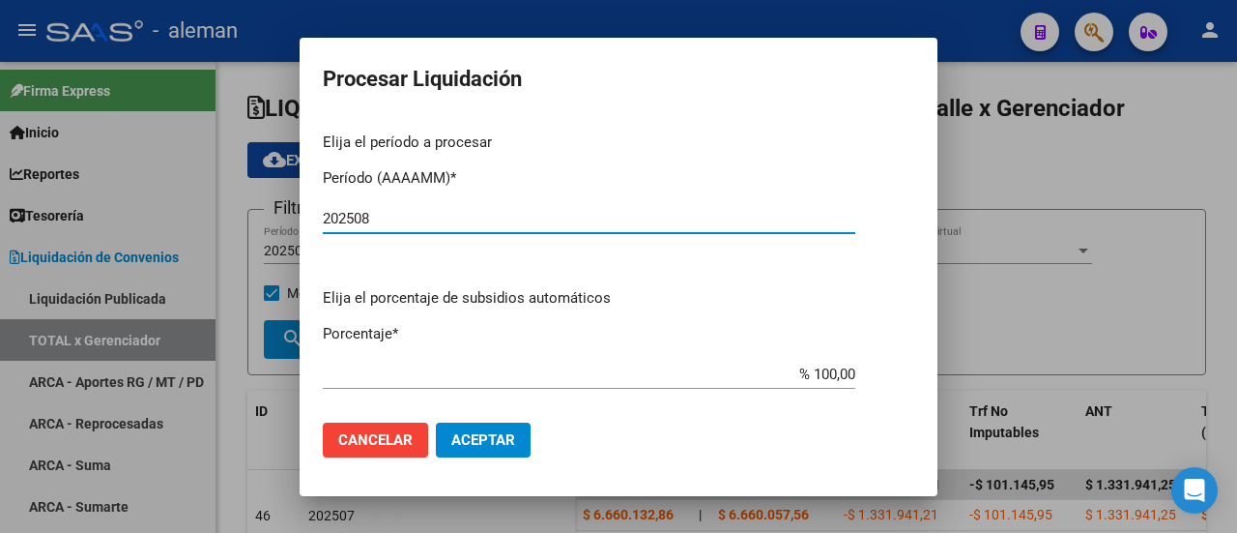
type input "202508"
click at [514, 444] on span "Aceptar" at bounding box center [483, 439] width 64 height 17
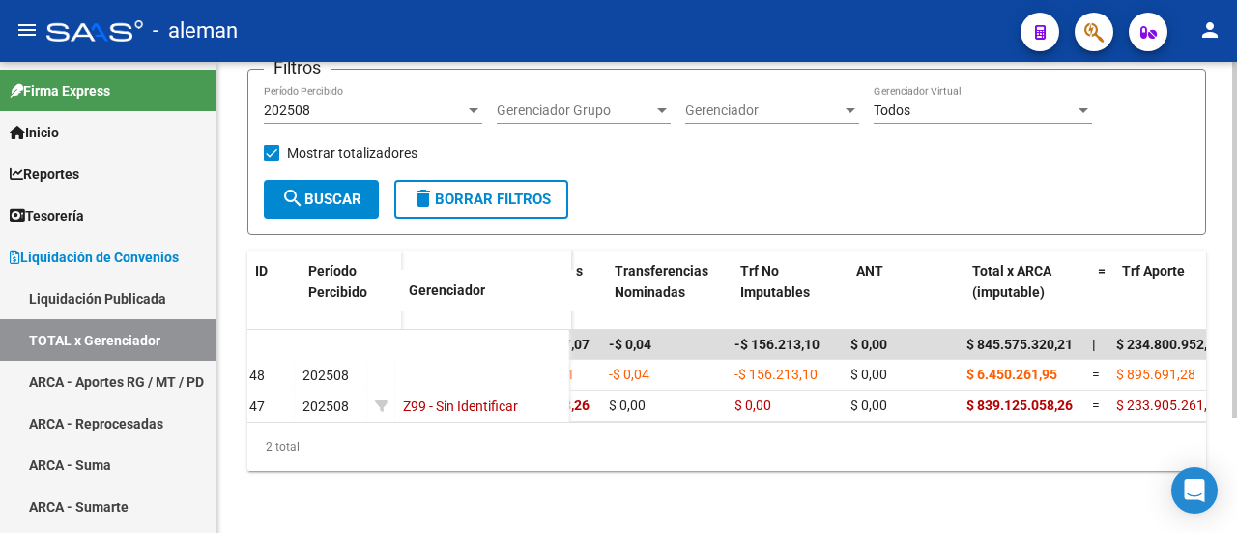
scroll to position [0, 189]
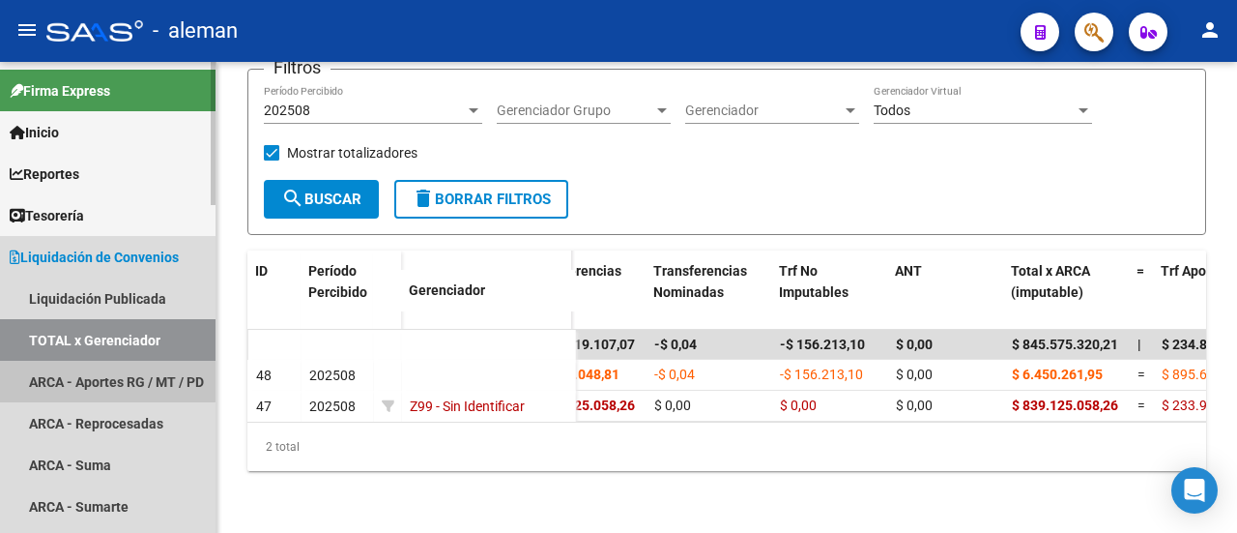
click at [104, 372] on link "ARCA - Aportes RG / MT / PD" at bounding box center [108, 381] width 216 height 42
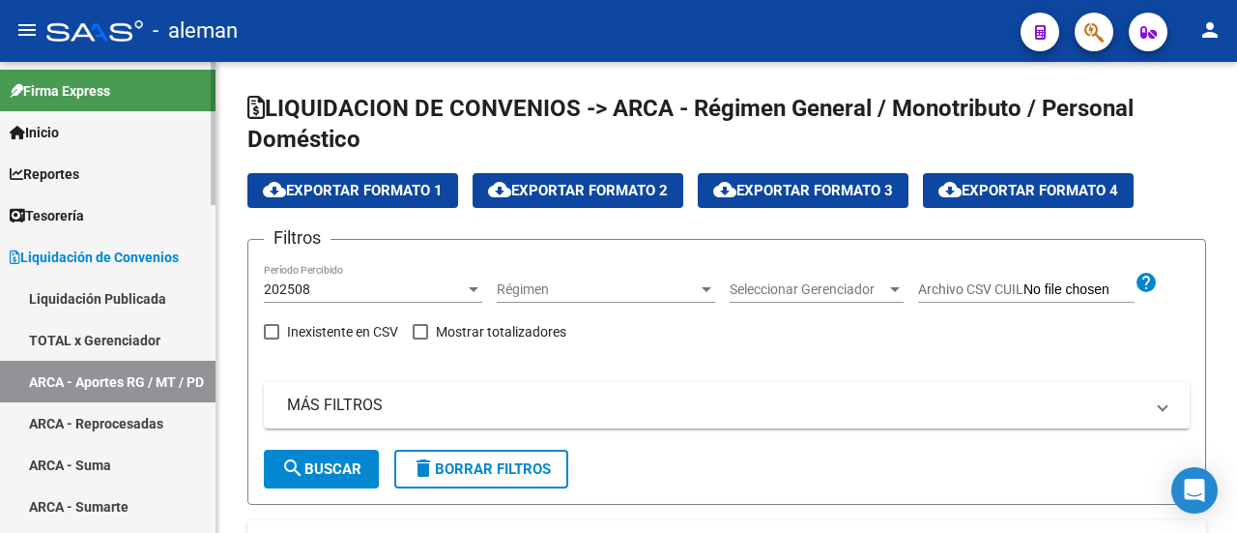
click at [79, 340] on link "TOTAL x Gerenciador" at bounding box center [108, 340] width 216 height 42
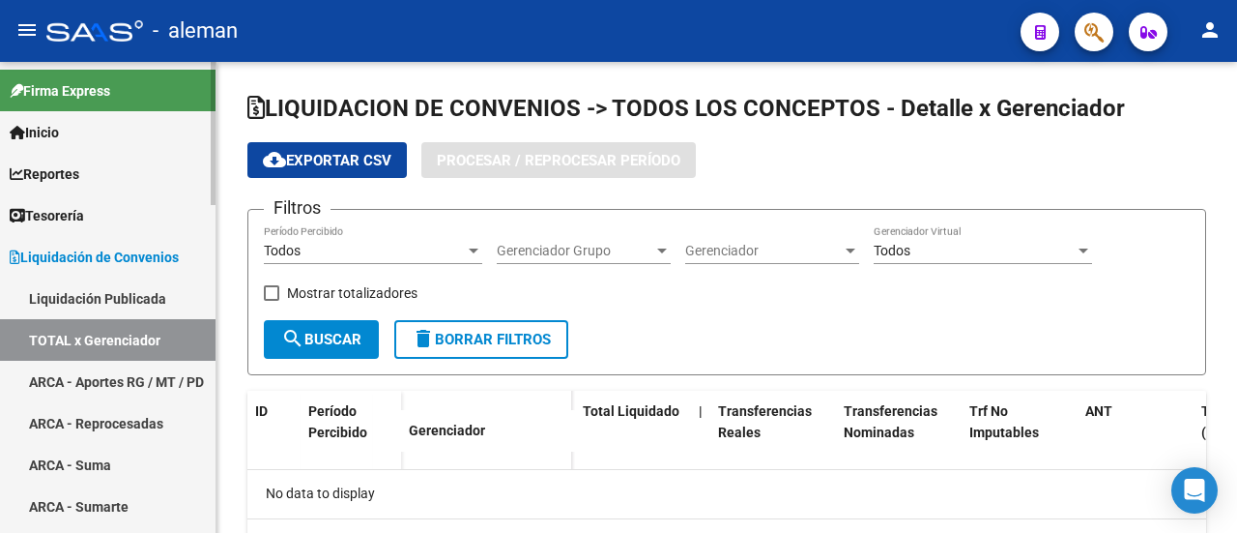
checkbox input "true"
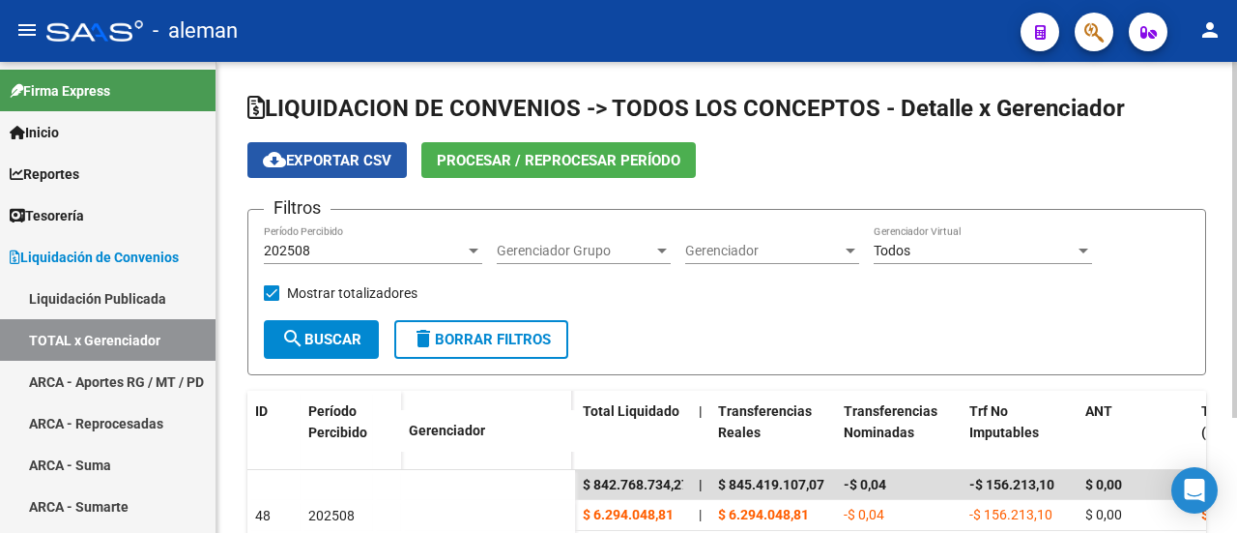
click at [383, 161] on span "cloud_download Exportar CSV" at bounding box center [327, 160] width 129 height 17
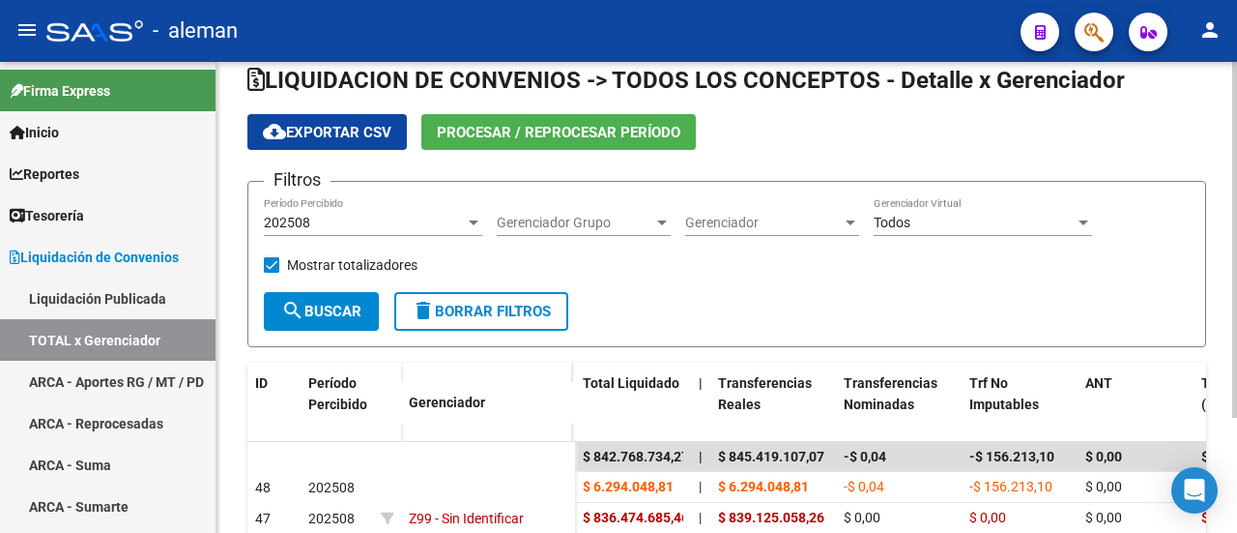
scroll to position [97, 0]
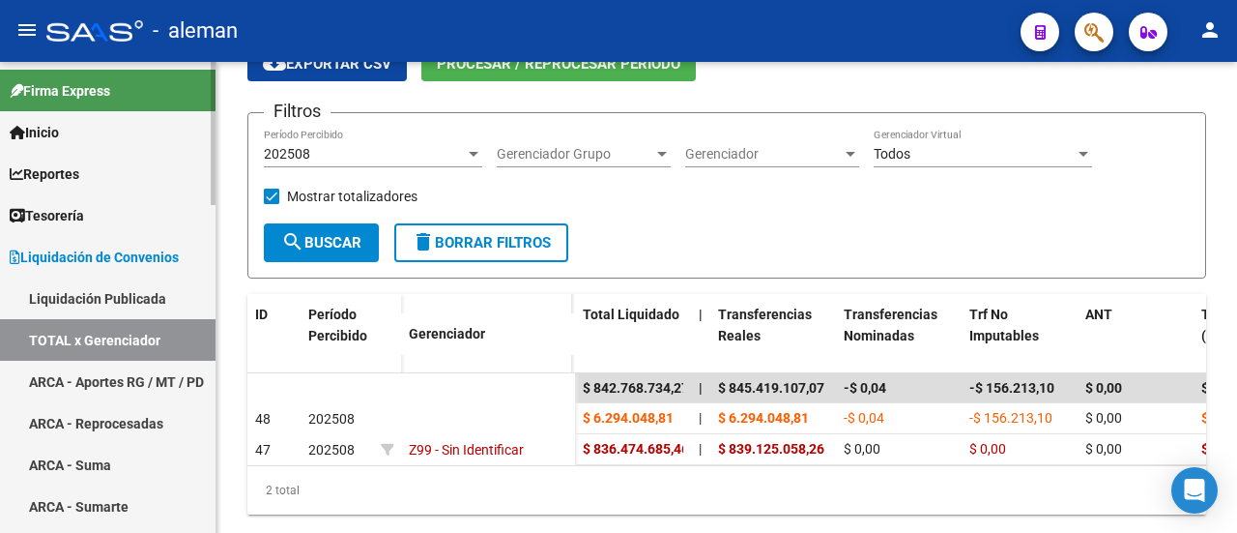
click at [150, 382] on link "ARCA - Aportes RG / MT / PD" at bounding box center [108, 381] width 216 height 42
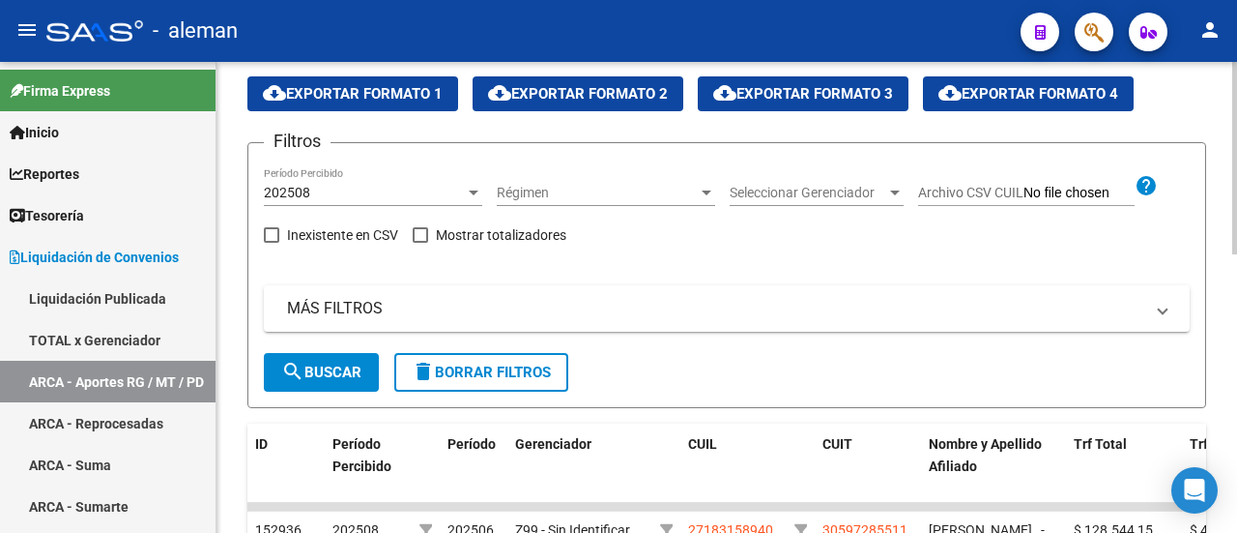
scroll to position [193, 0]
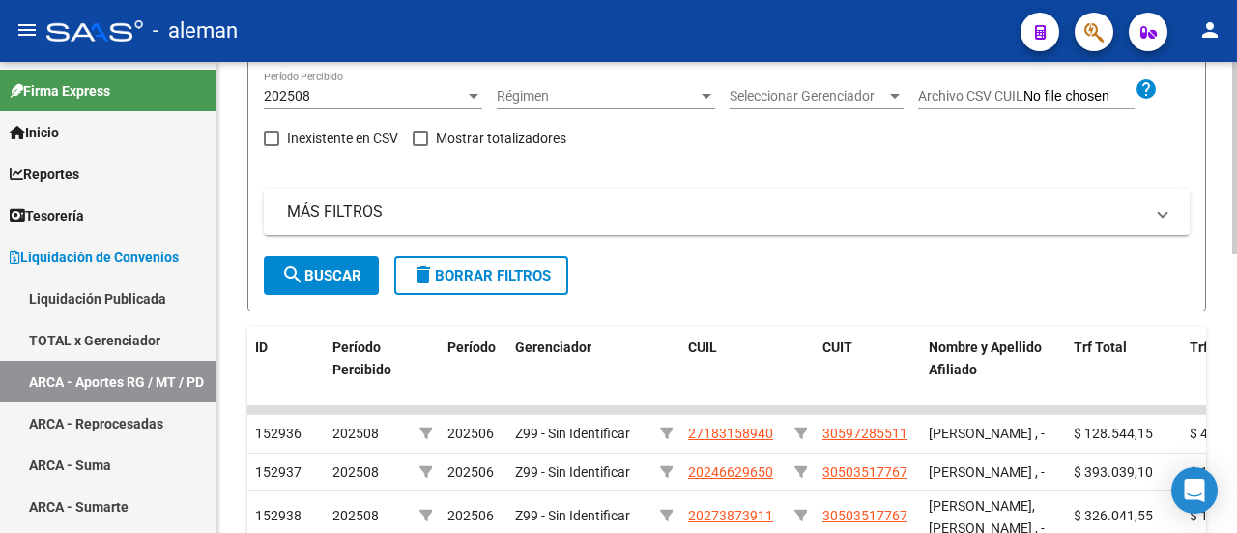
click at [342, 267] on span "search Buscar" at bounding box center [321, 275] width 80 height 17
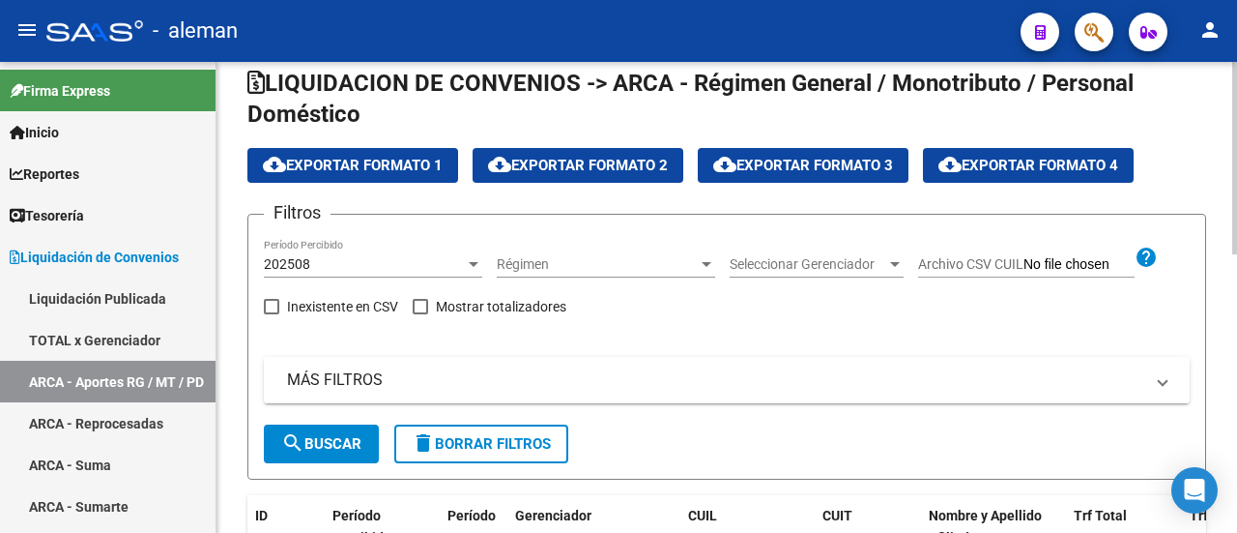
scroll to position [0, 0]
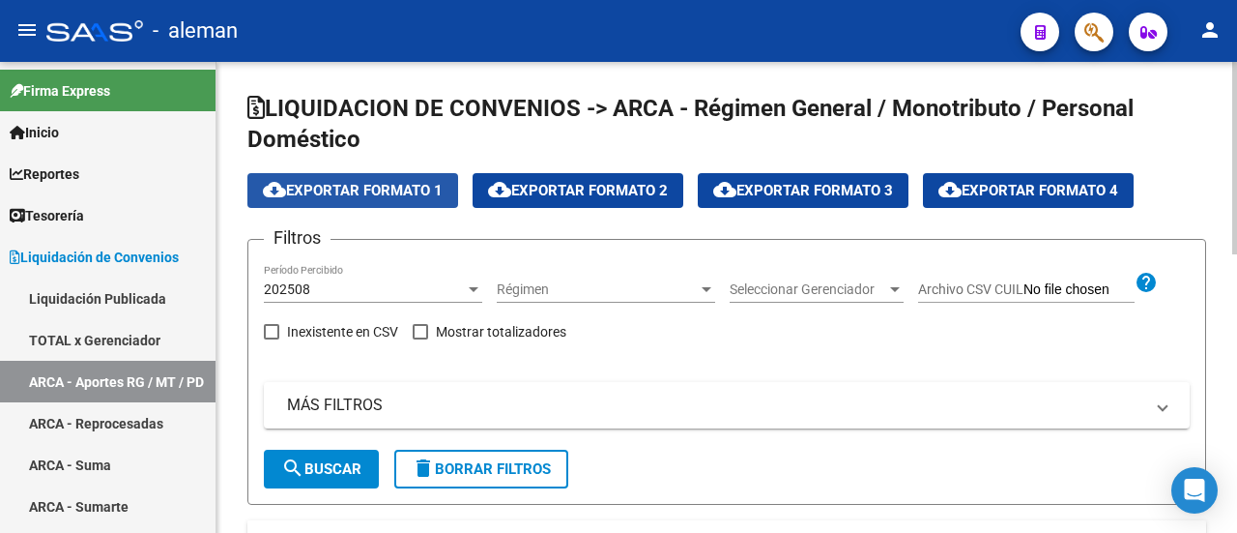
click at [414, 183] on span "cloud_download Exportar Formato 1" at bounding box center [353, 190] width 180 height 17
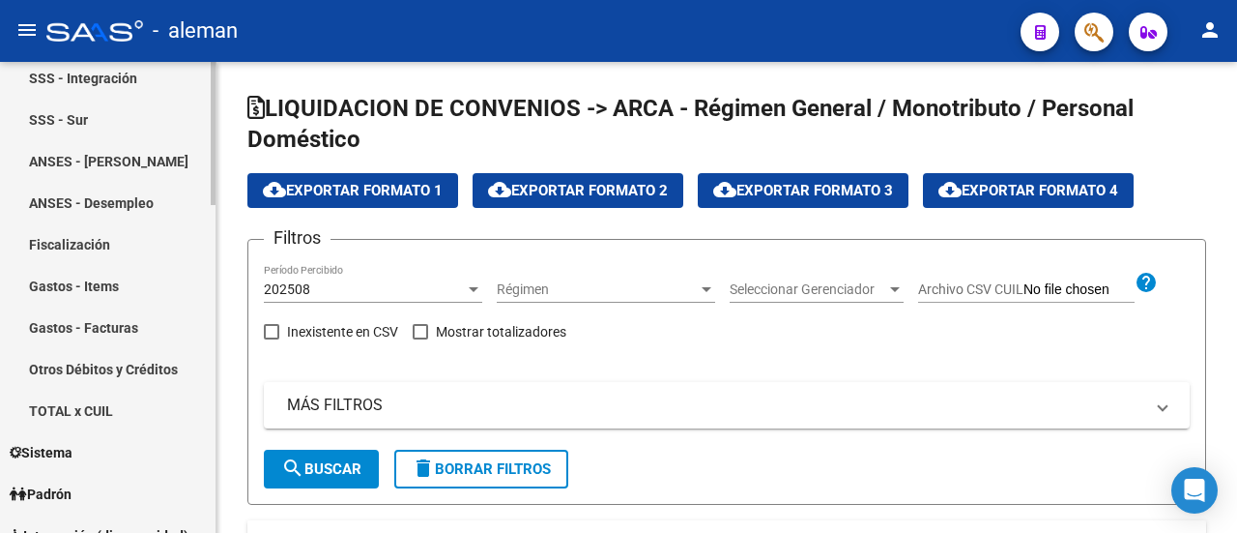
scroll to position [580, 0]
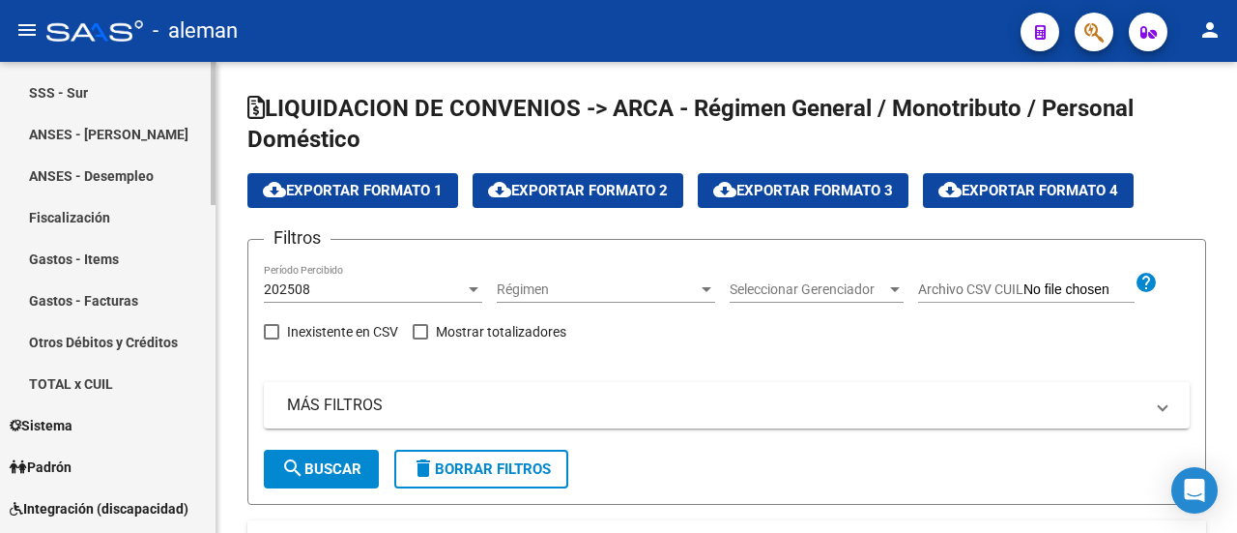
click at [112, 376] on link "TOTAL x CUIL" at bounding box center [108, 383] width 216 height 42
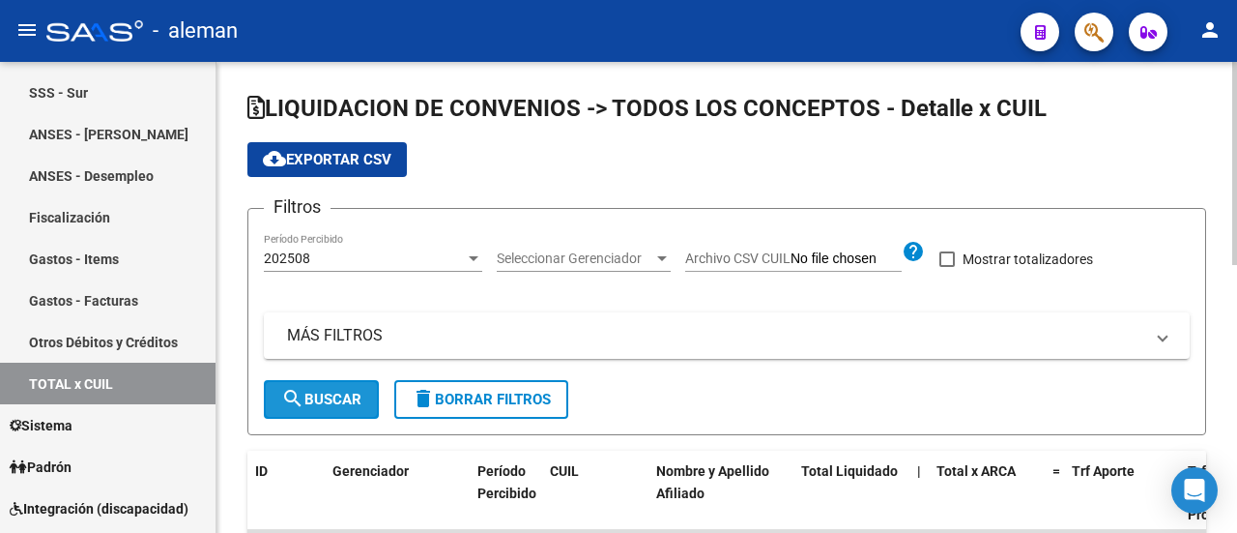
click at [317, 392] on span "search Buscar" at bounding box center [321, 398] width 80 height 17
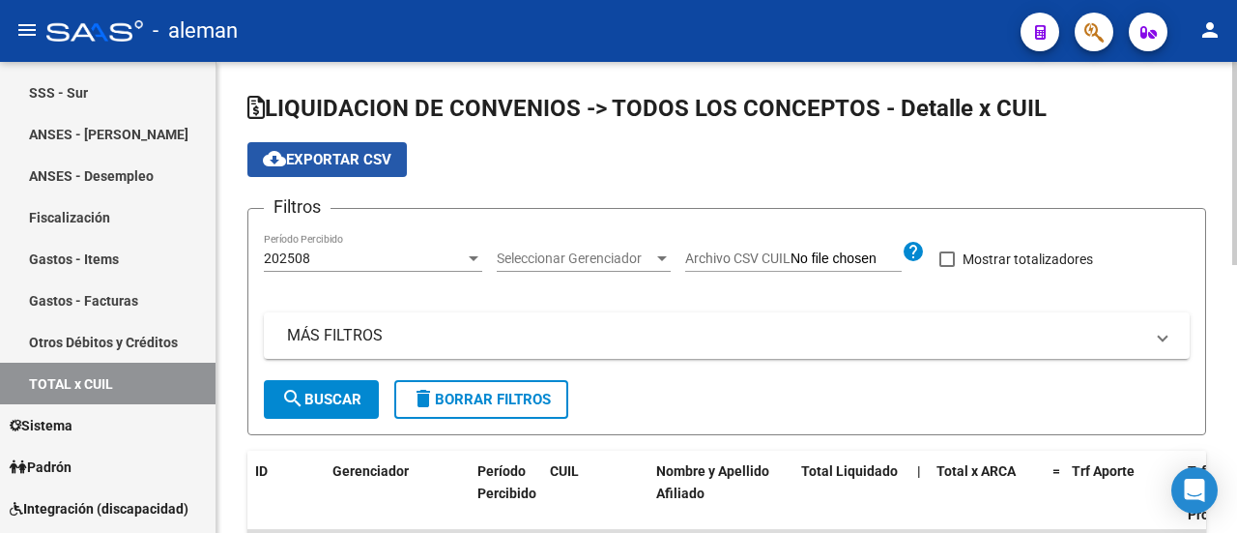
click at [349, 160] on span "cloud_download Exportar CSV" at bounding box center [327, 159] width 129 height 17
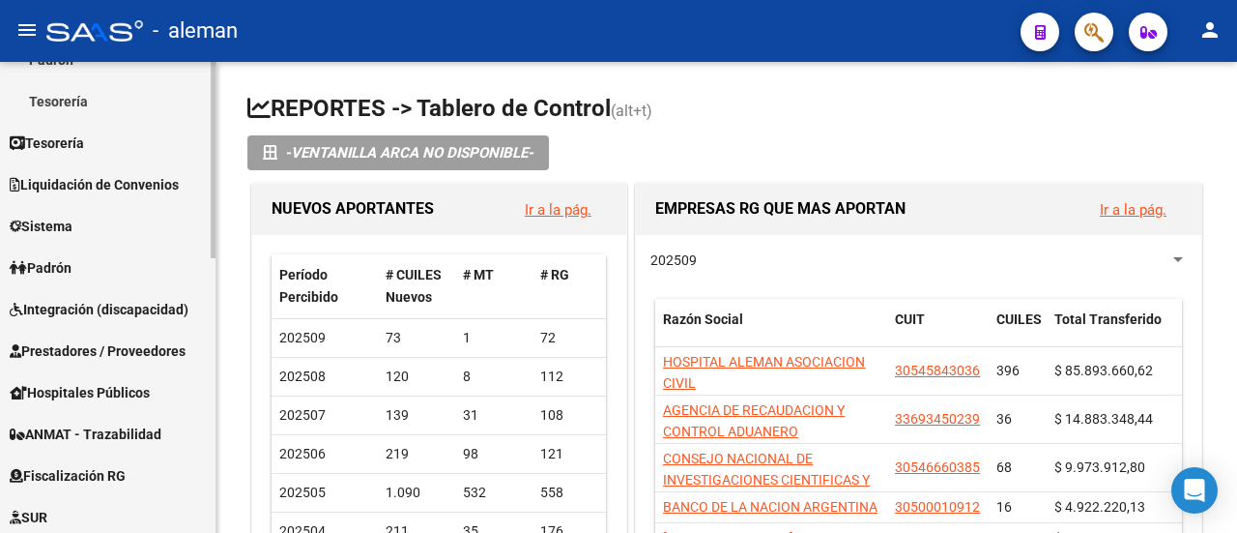
scroll to position [387, 0]
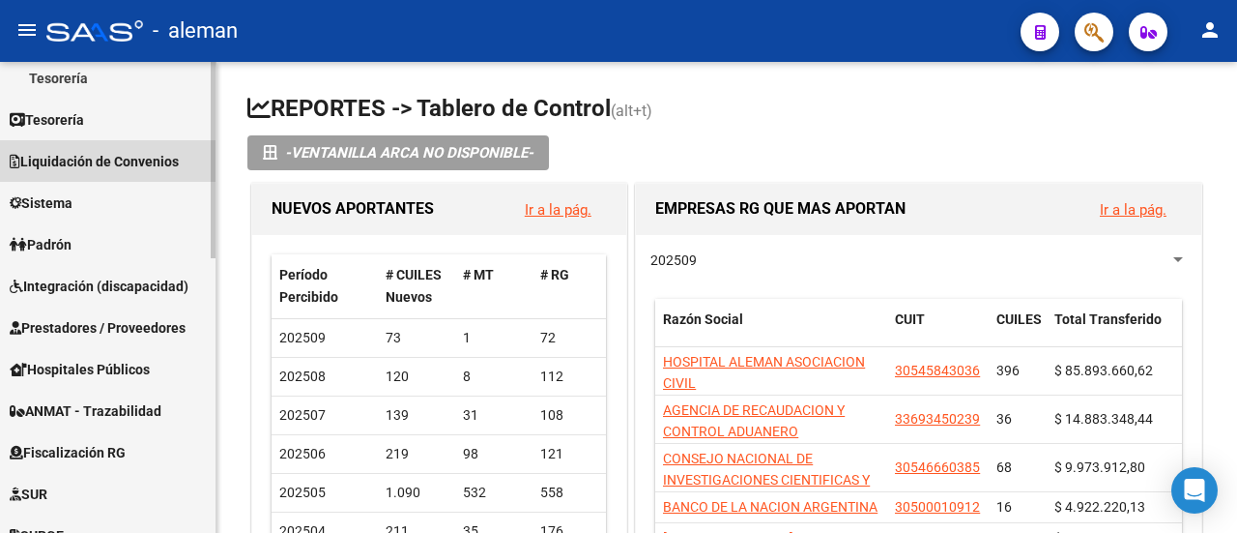
click at [127, 155] on span "Liquidación de Convenios" at bounding box center [94, 161] width 169 height 21
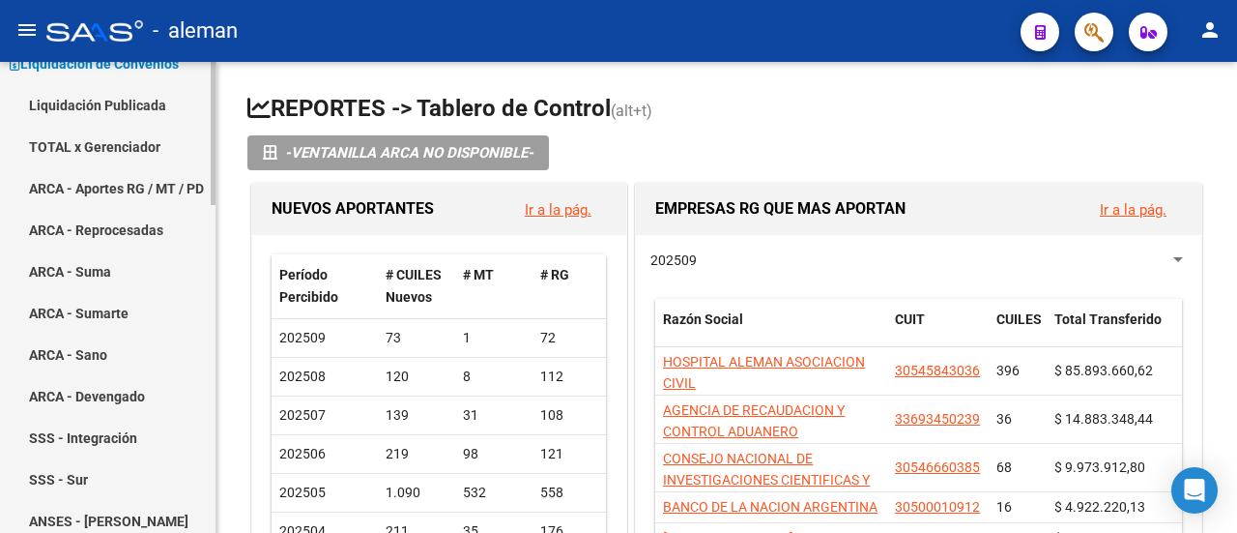
scroll to position [193, 0]
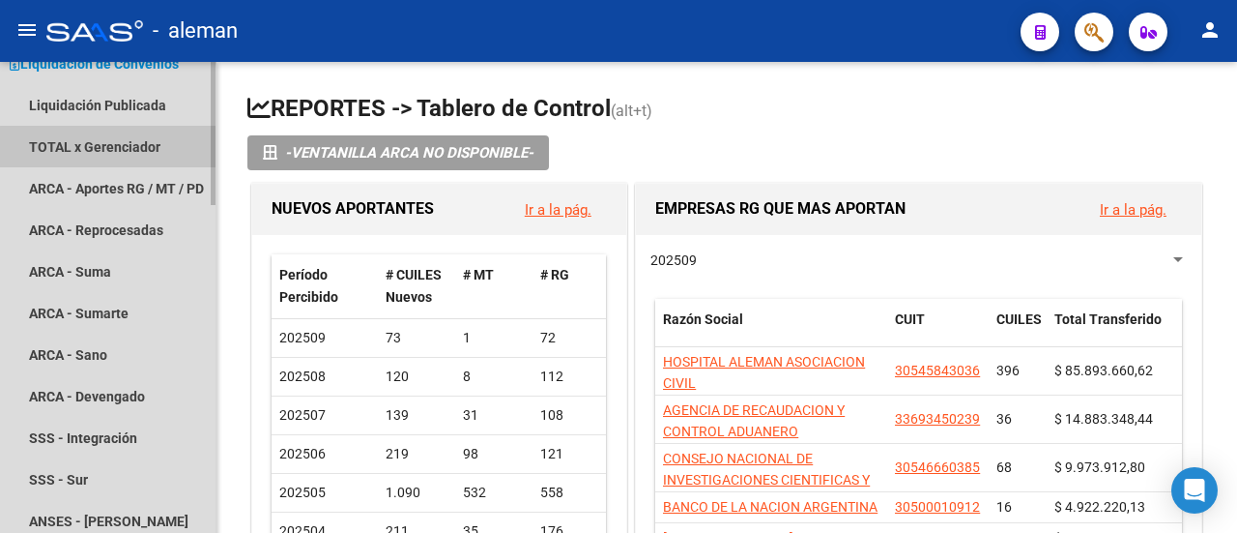
click at [108, 151] on link "TOTAL x Gerenciador" at bounding box center [108, 147] width 216 height 42
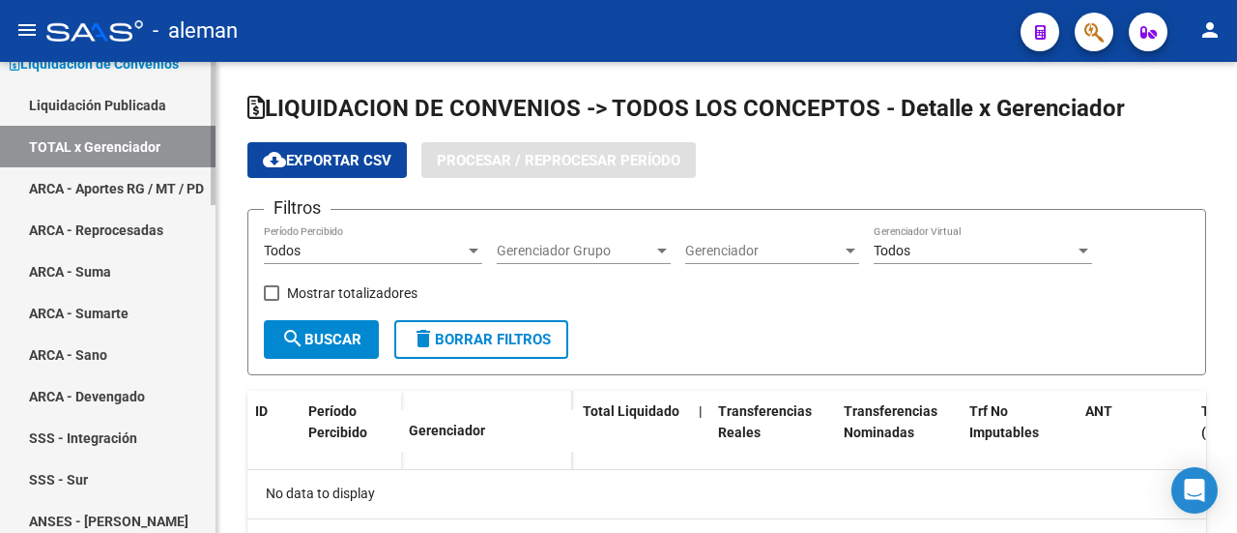
checkbox input "true"
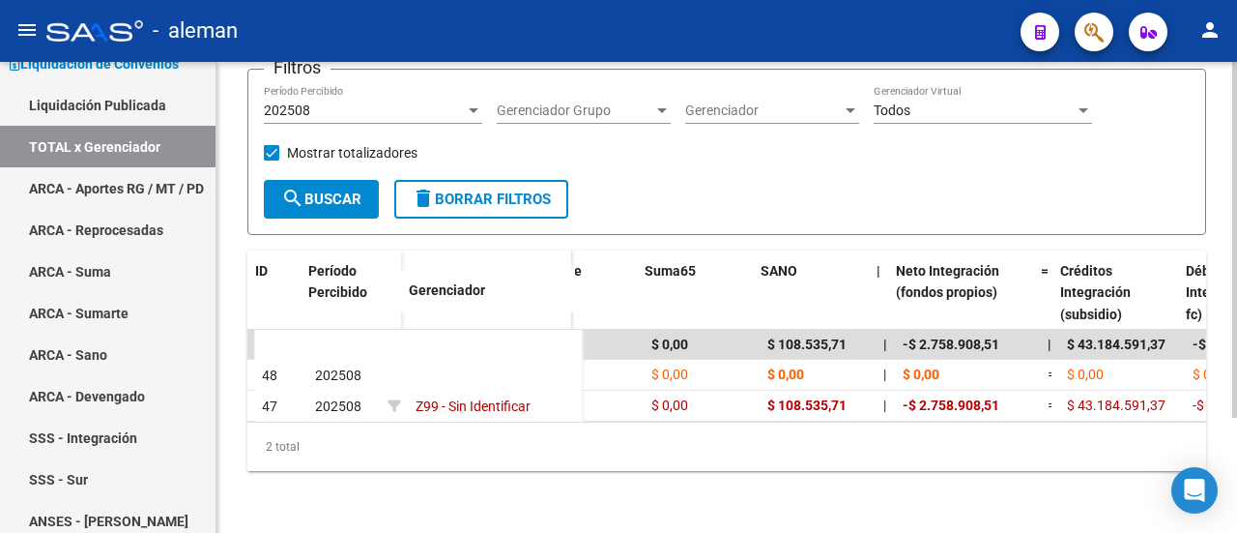
scroll to position [0, 2162]
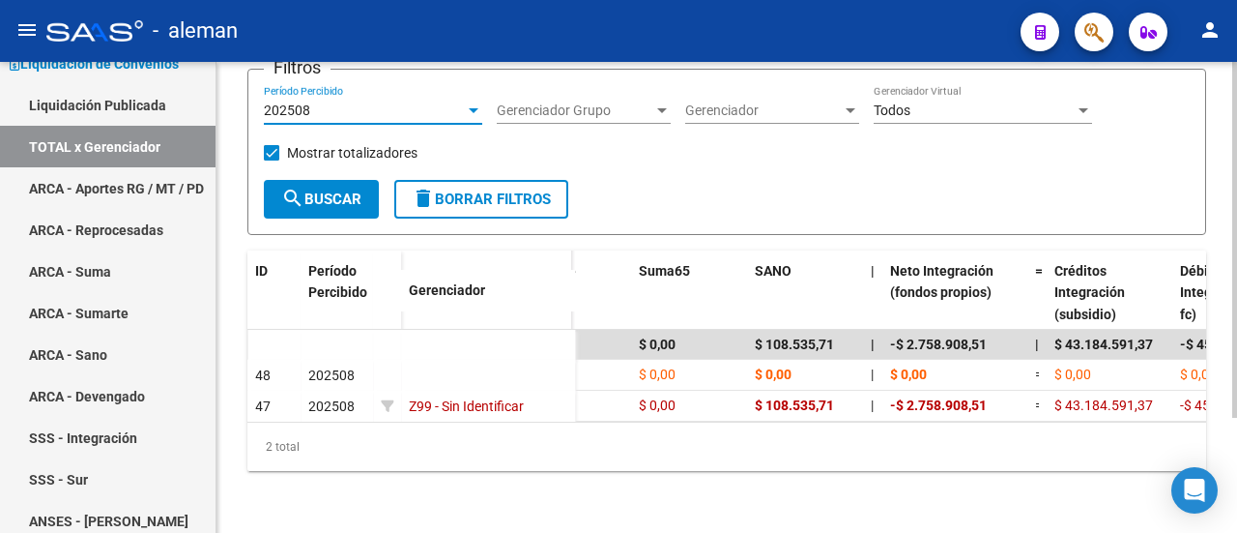
click at [473, 108] on div at bounding box center [474, 110] width 10 height 5
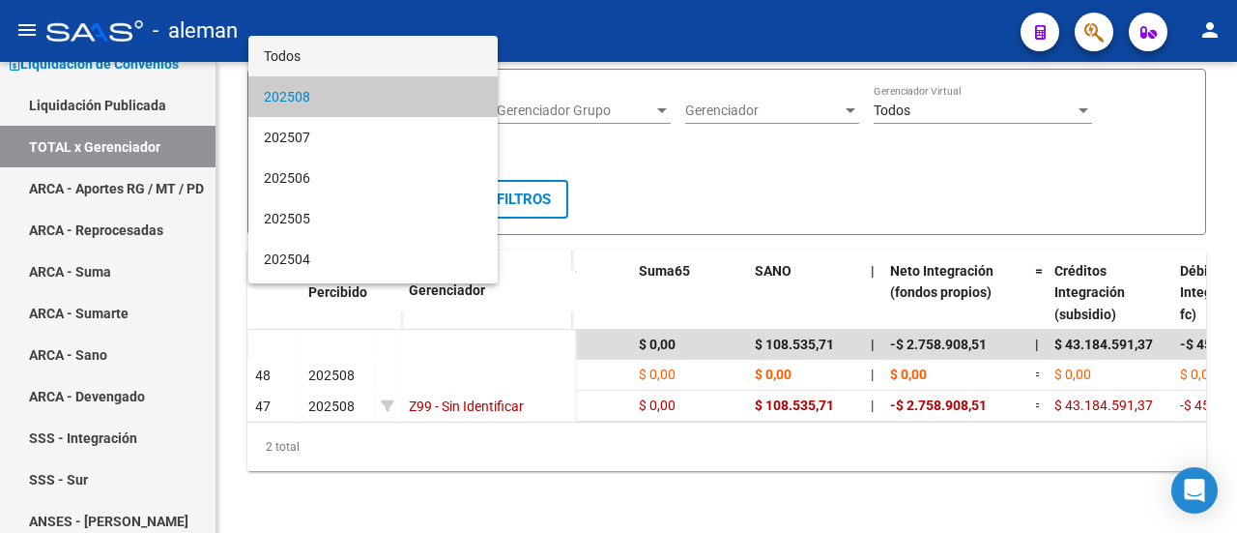
click at [429, 54] on span "Todos" at bounding box center [373, 56] width 218 height 41
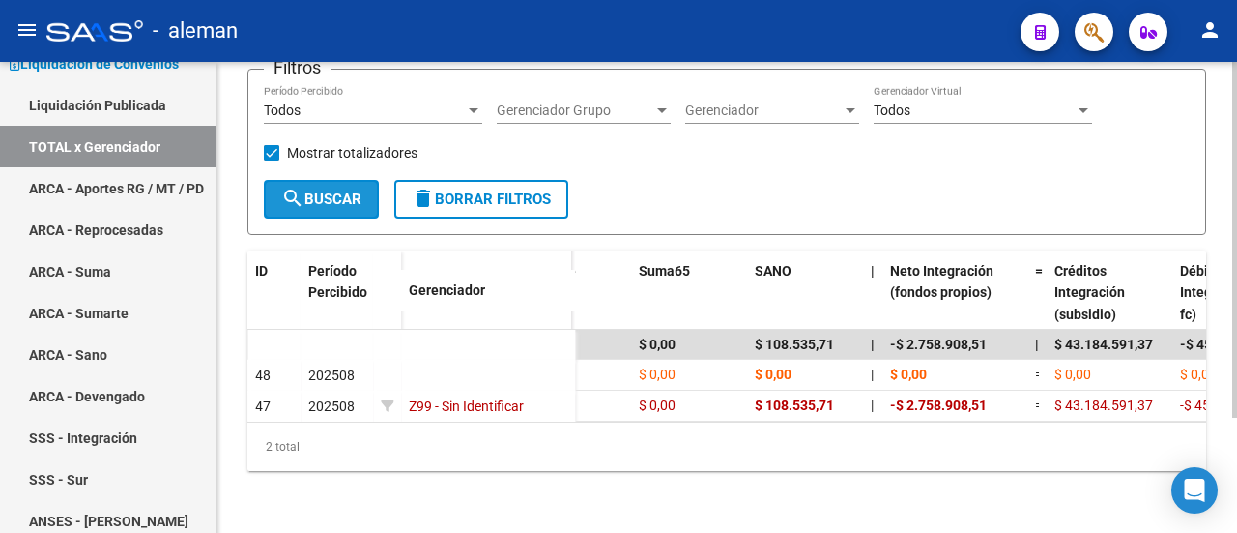
click at [354, 190] on span "search Buscar" at bounding box center [321, 198] width 80 height 17
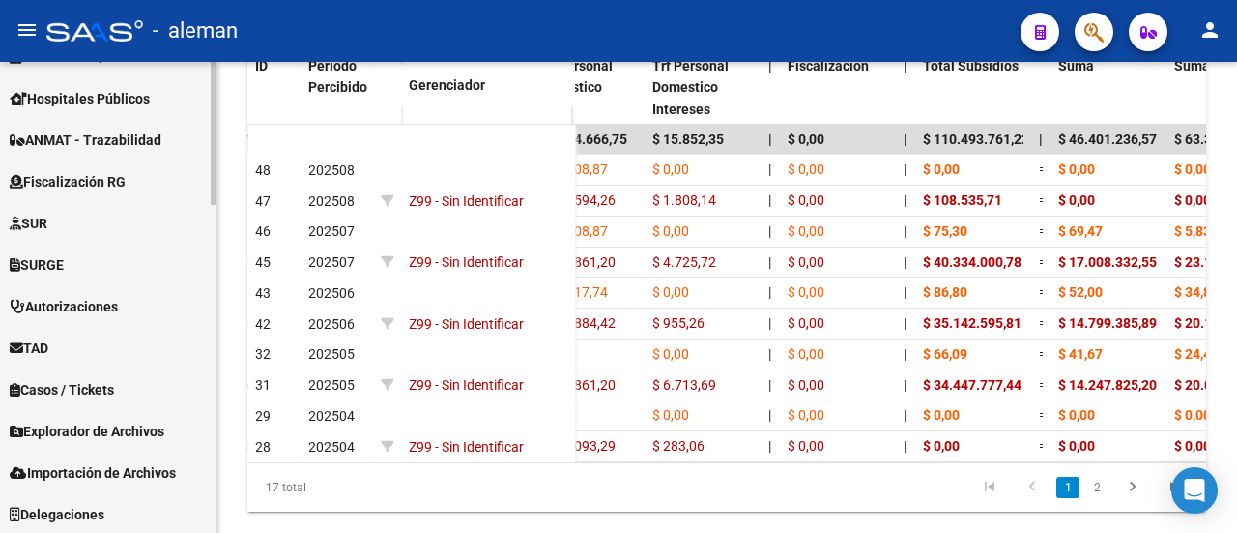
scroll to position [1075, 0]
click at [90, 465] on span "Importación de Archivos" at bounding box center [93, 470] width 166 height 21
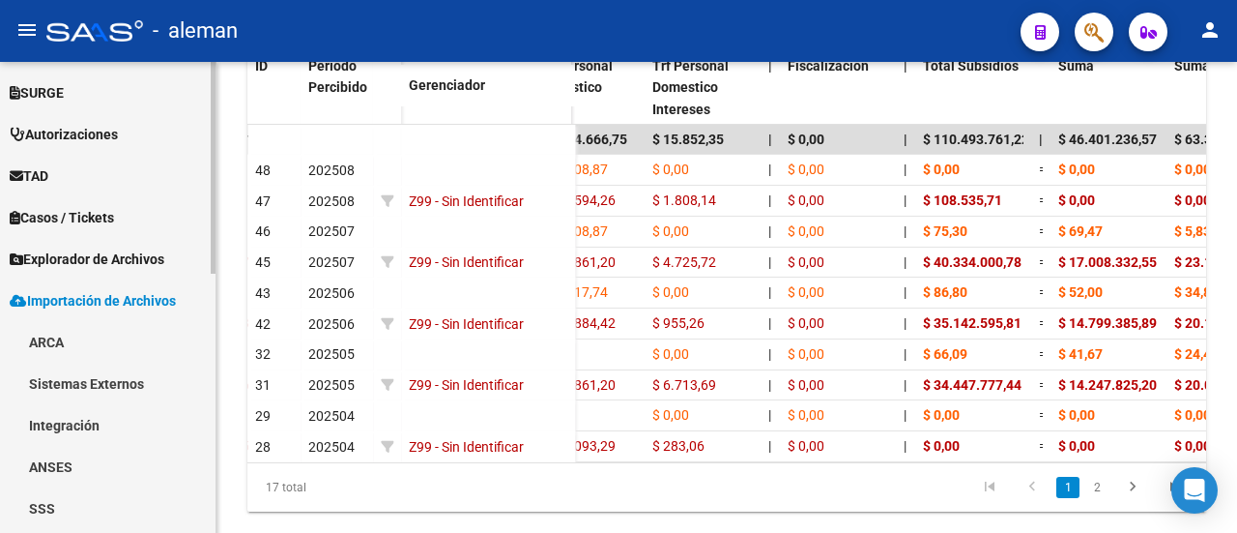
scroll to position [576, 0]
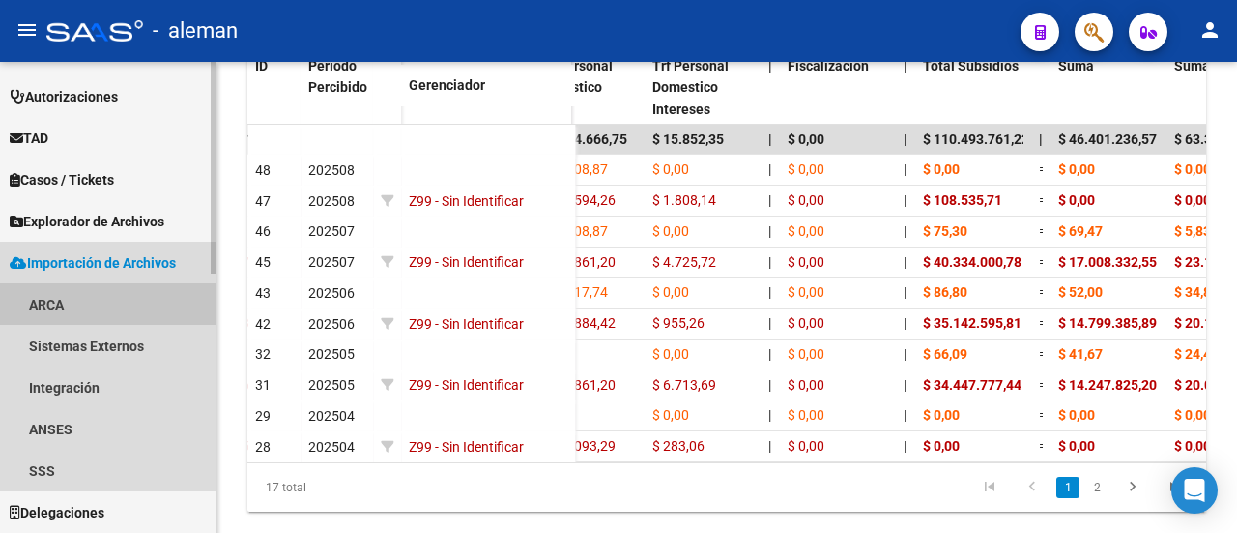
click at [35, 302] on link "ARCA" at bounding box center [108, 304] width 216 height 42
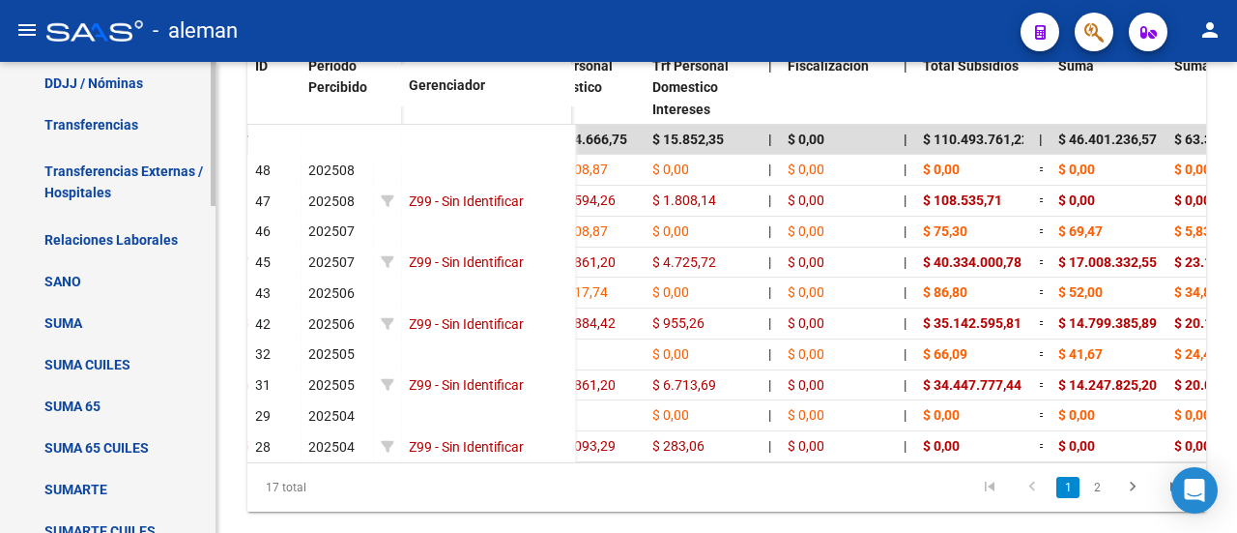
scroll to position [866, 0]
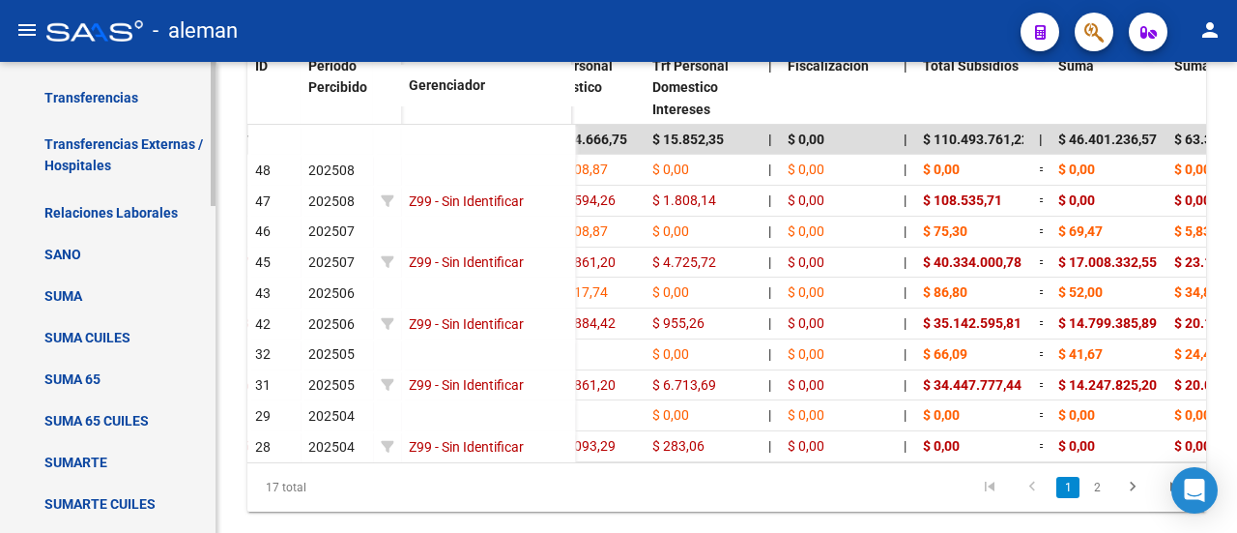
click at [88, 291] on link "SUMA" at bounding box center [108, 295] width 216 height 42
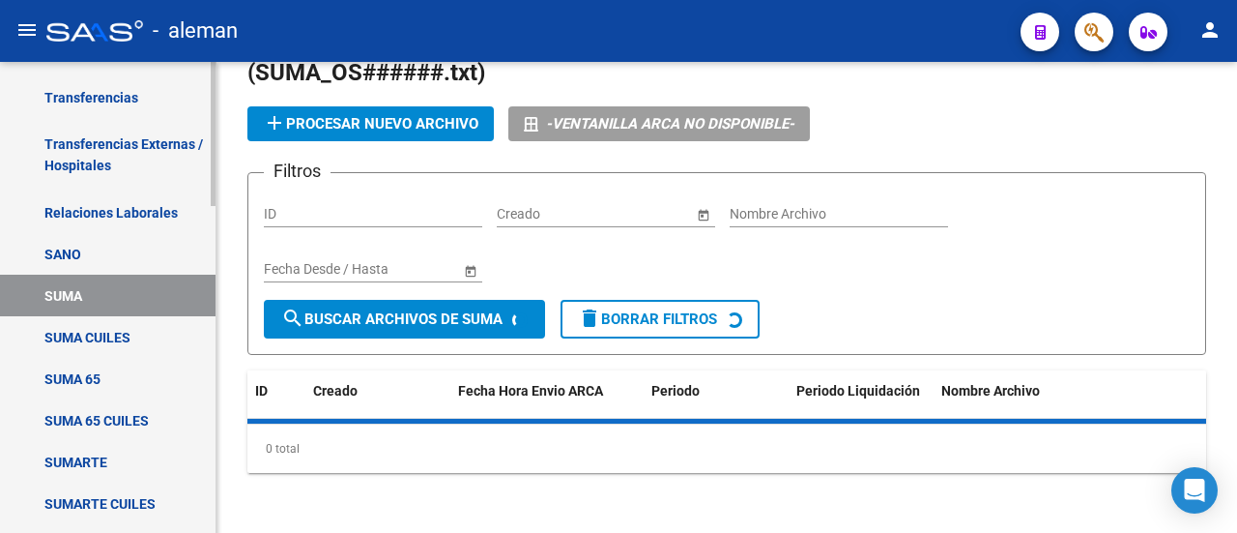
scroll to position [295, 0]
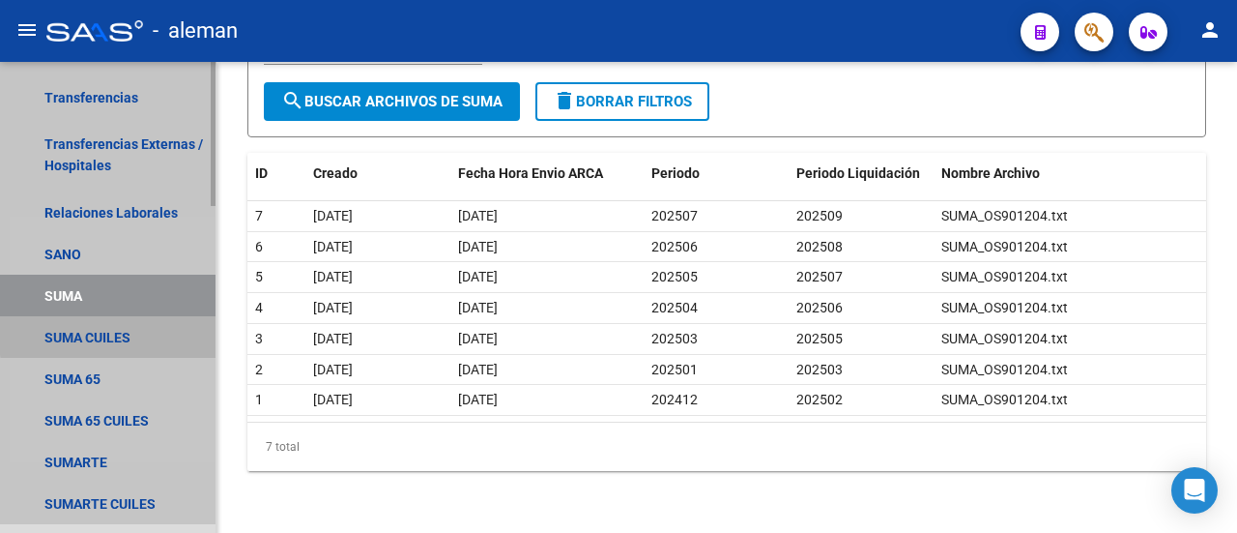
click at [127, 333] on link "SUMA CUILES" at bounding box center [108, 337] width 216 height 42
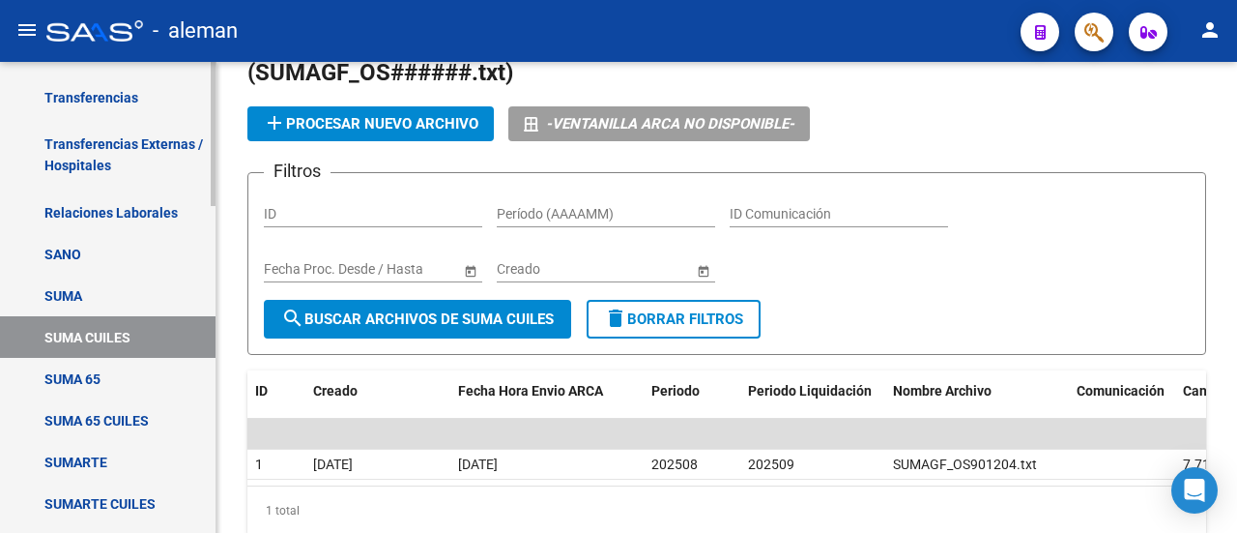
scroll to position [143, 0]
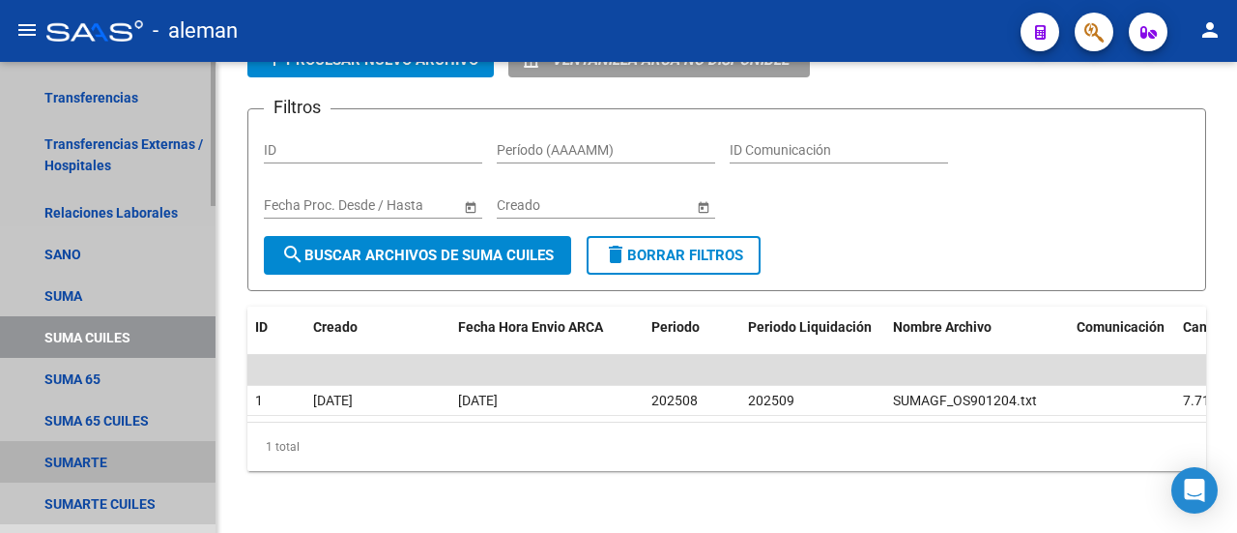
click at [103, 456] on link "SUMARTE" at bounding box center [108, 462] width 216 height 42
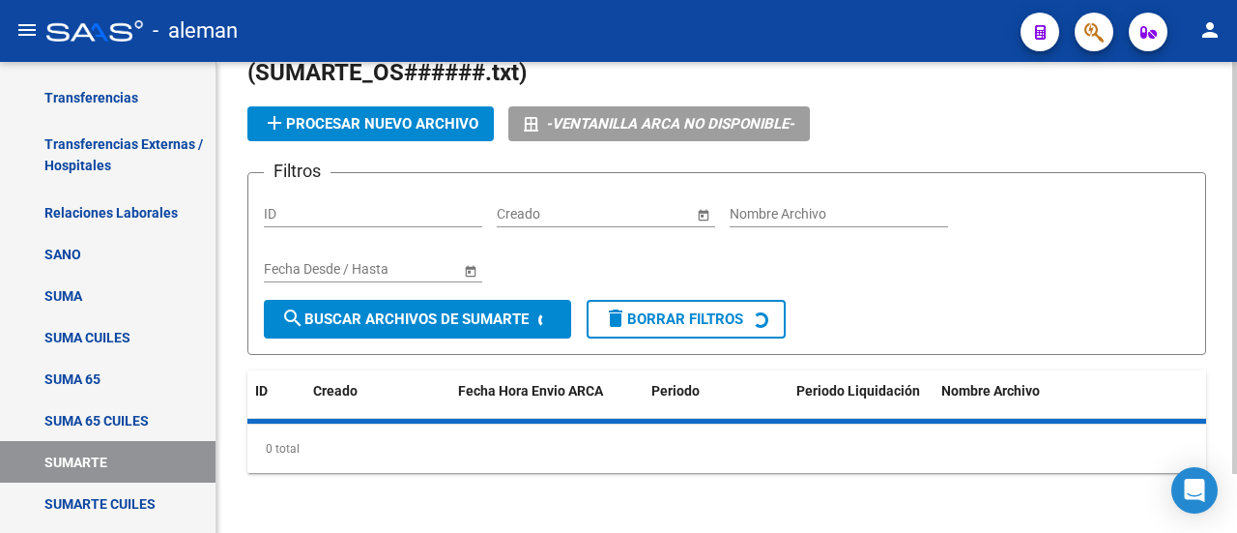
scroll to position [234, 0]
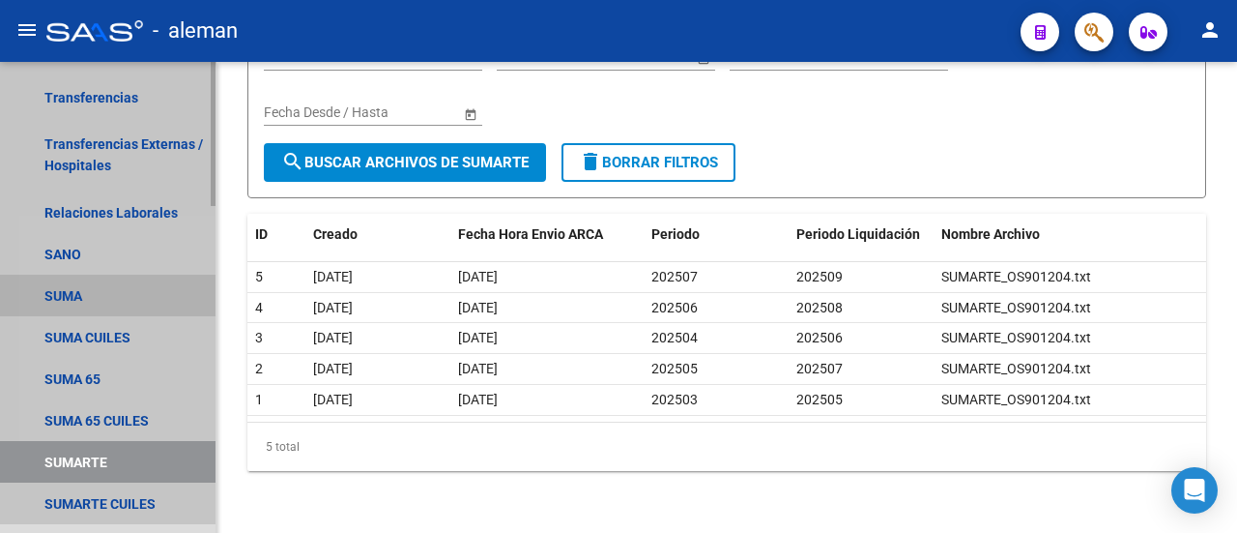
click at [95, 291] on link "SUMA" at bounding box center [108, 295] width 216 height 42
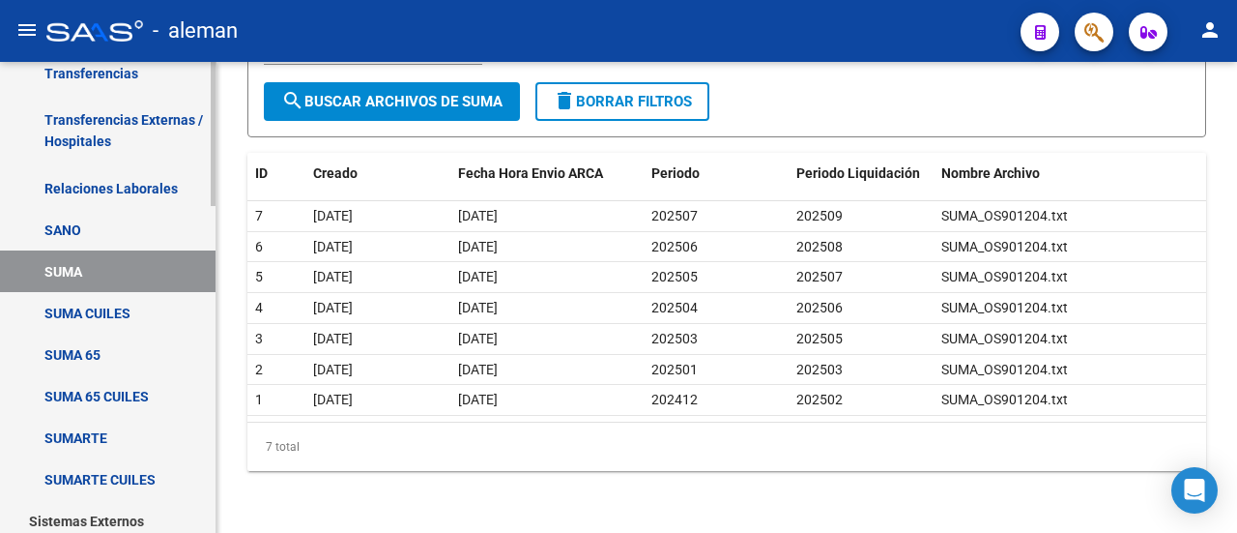
scroll to position [866, 0]
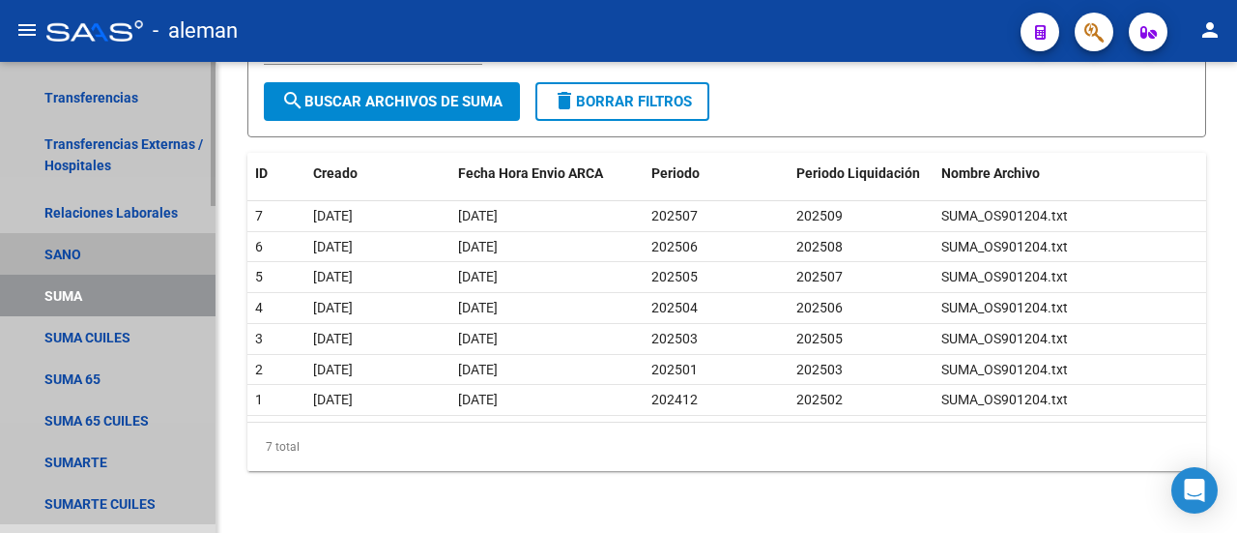
click at [56, 248] on link "SANO" at bounding box center [108, 254] width 216 height 42
